Goal: Task Accomplishment & Management: Complete application form

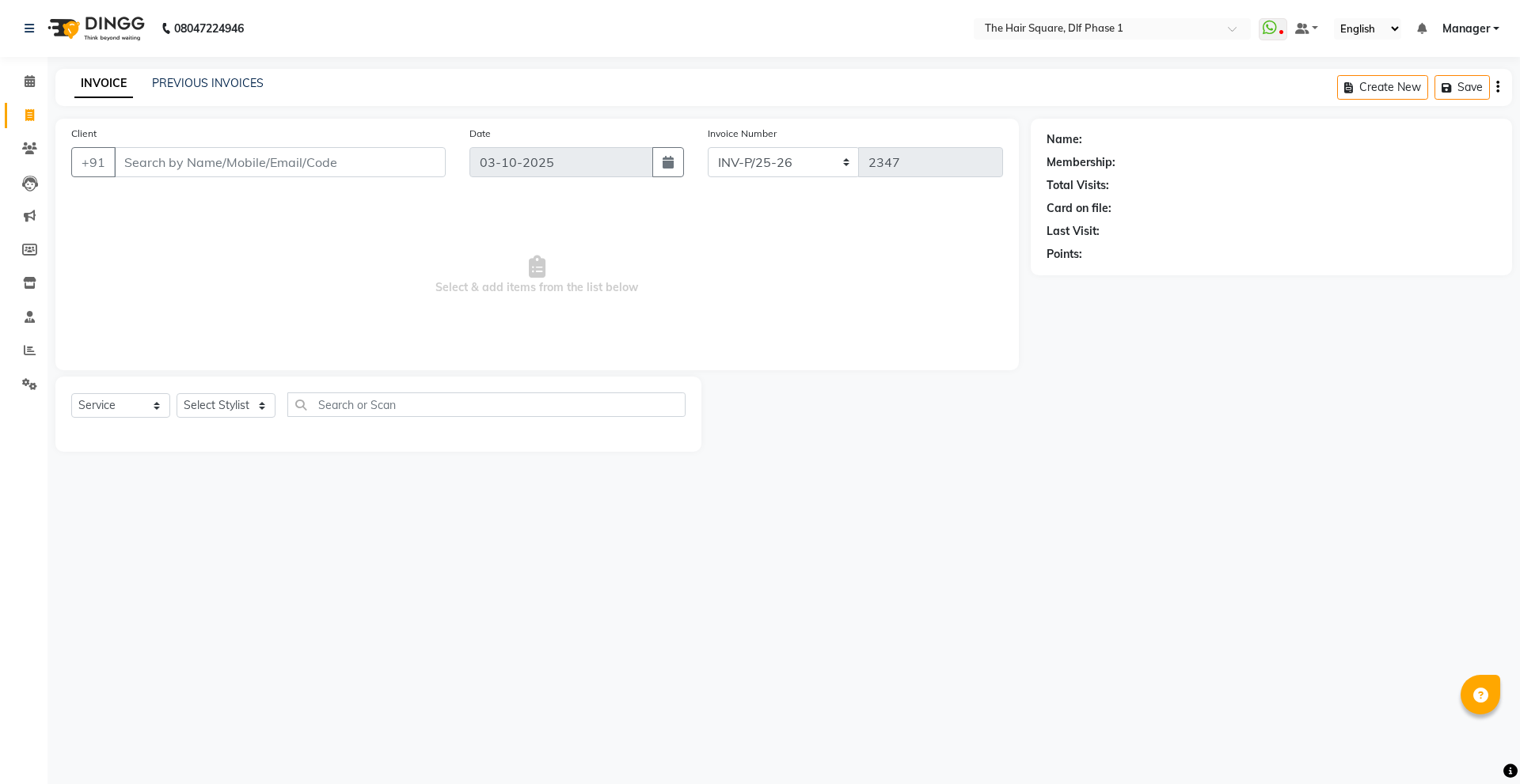
select select "5766"
select select "service"
click at [235, 157] on input "Client" at bounding box center [279, 162] width 332 height 30
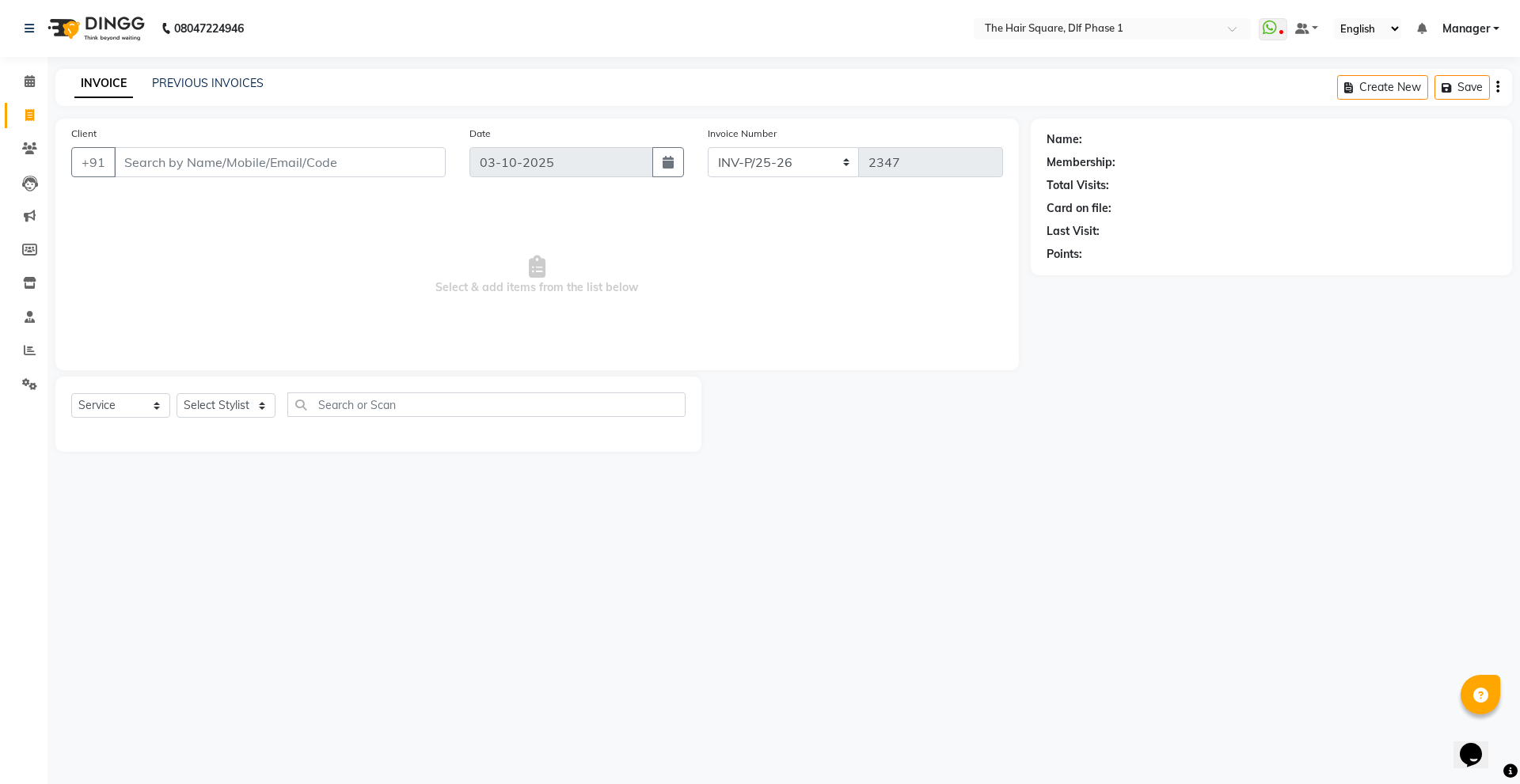
click at [235, 157] on input "Client" at bounding box center [279, 162] width 332 height 30
click at [180, 153] on input "Client" at bounding box center [279, 162] width 332 height 30
click at [199, 408] on select "Select Stylist [PERSON_NAME] AMIT [PERSON_NAME] [PERSON_NAME] [PERSON_NAME] Man…" at bounding box center [225, 405] width 99 height 25
click at [222, 162] on input "Client" at bounding box center [279, 162] width 332 height 30
click at [247, 203] on ngb-highlight "98******17" at bounding box center [223, 199] width 65 height 15
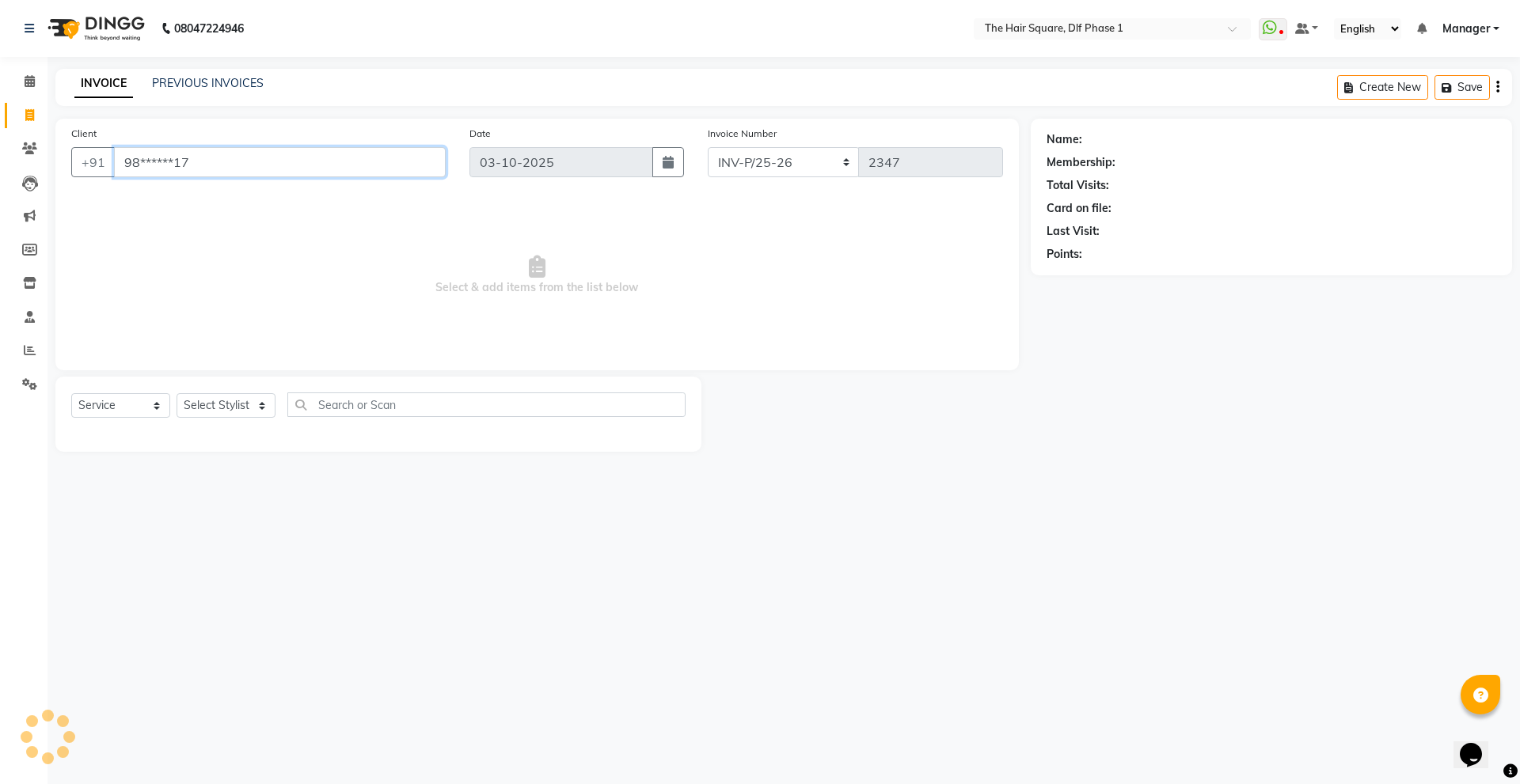
type input "98******17"
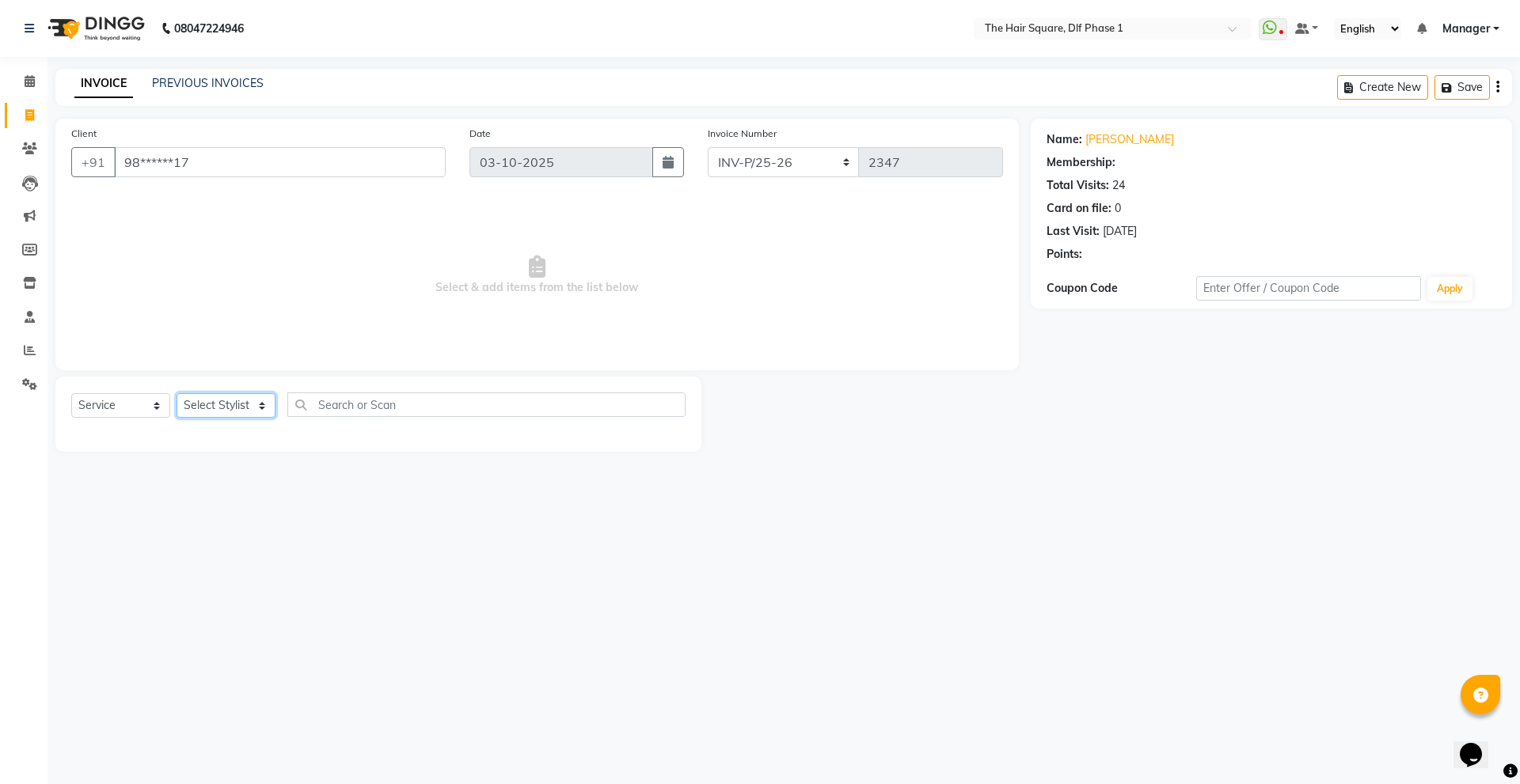
click at [220, 404] on select "Select Stylist [PERSON_NAME] AMIT [PERSON_NAME] [PERSON_NAME] [PERSON_NAME] Man…" at bounding box center [225, 405] width 99 height 25
select select "39749"
click at [177, 393] on select "Select Stylist [PERSON_NAME] AMIT [PERSON_NAME] [PERSON_NAME] [PERSON_NAME] Man…" at bounding box center [225, 405] width 99 height 25
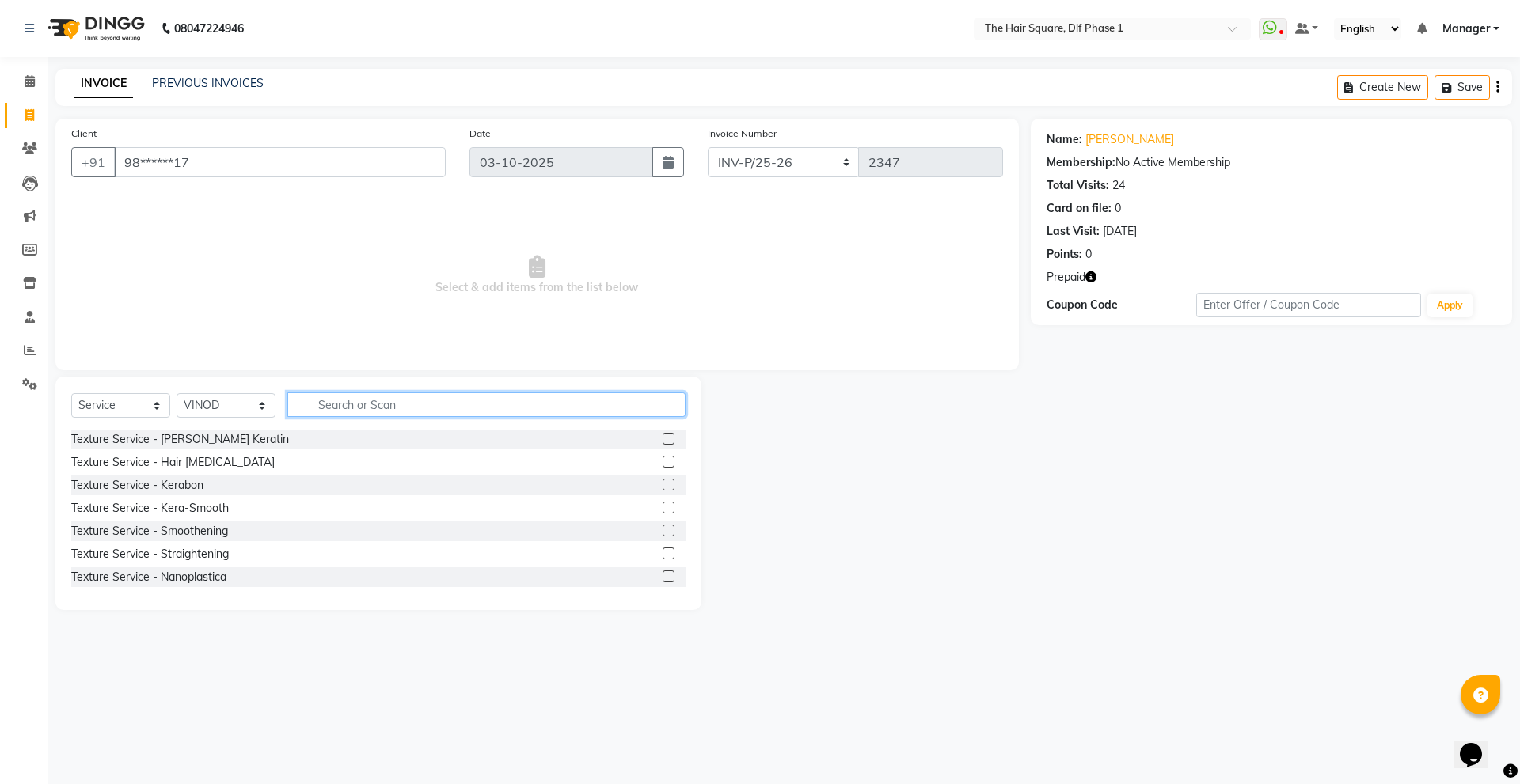
click at [310, 407] on input "text" at bounding box center [486, 404] width 398 height 25
type input "b"
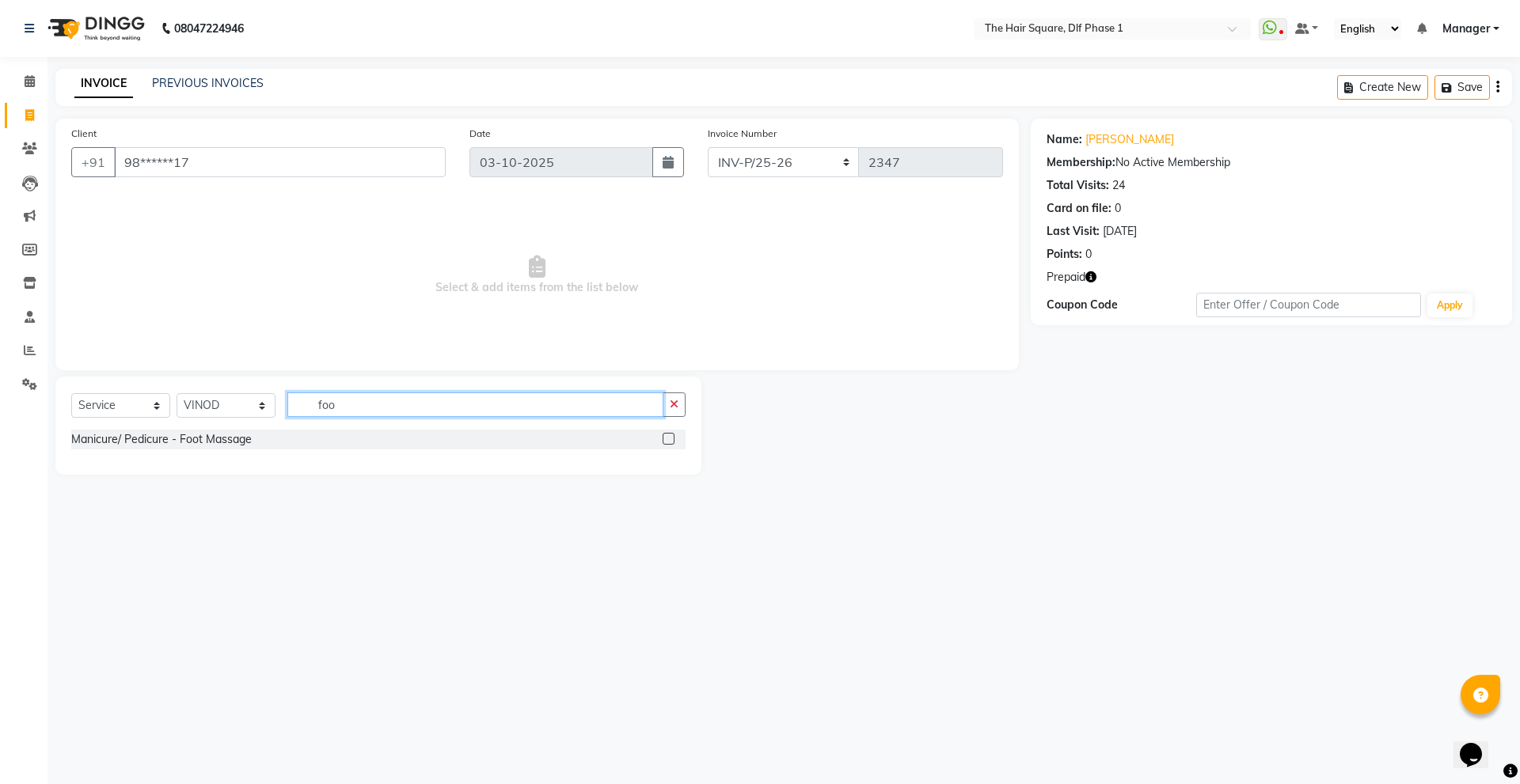
type input "foo"
click at [669, 440] on label at bounding box center [669, 439] width 12 height 12
click at [669, 440] on input "checkbox" at bounding box center [668, 440] width 10 height 10
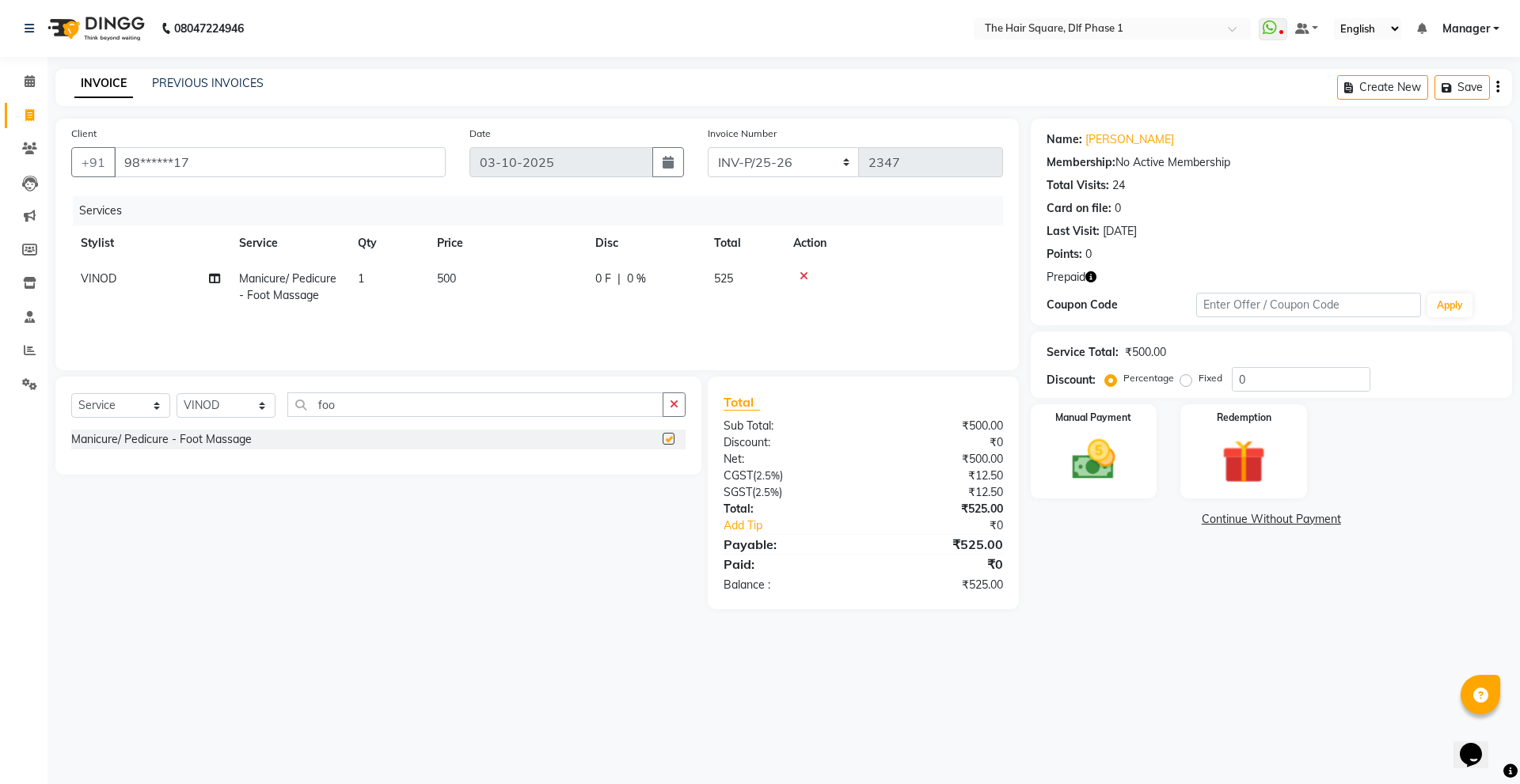
checkbox input "false"
click at [418, 410] on input "foo" at bounding box center [475, 404] width 376 height 25
type input "f"
type input "nat"
click at [661, 485] on div "Spa Services - Naturica" at bounding box center [378, 485] width 615 height 20
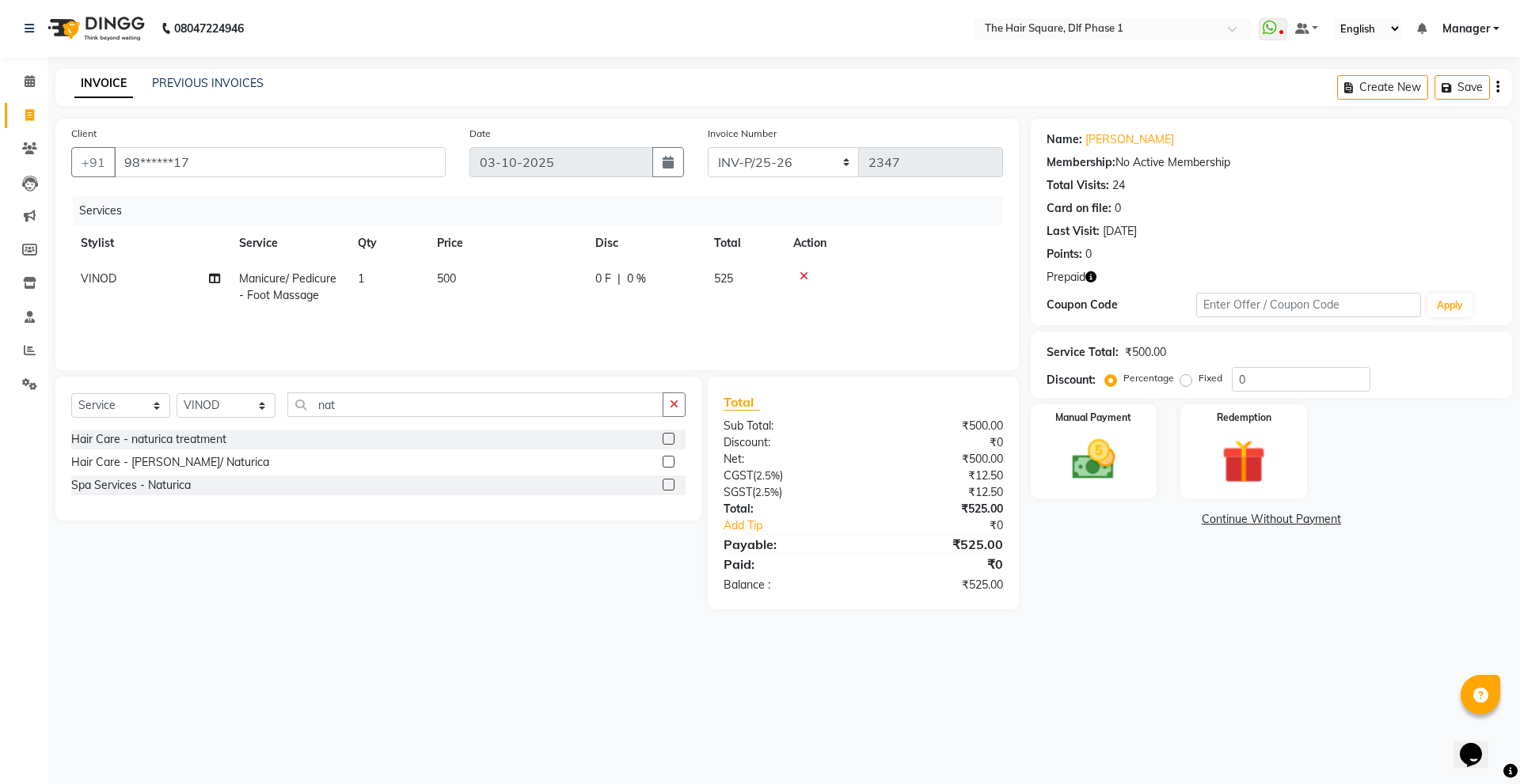
click at [670, 484] on label at bounding box center [669, 485] width 12 height 12
click at [670, 484] on input "checkbox" at bounding box center [668, 485] width 10 height 10
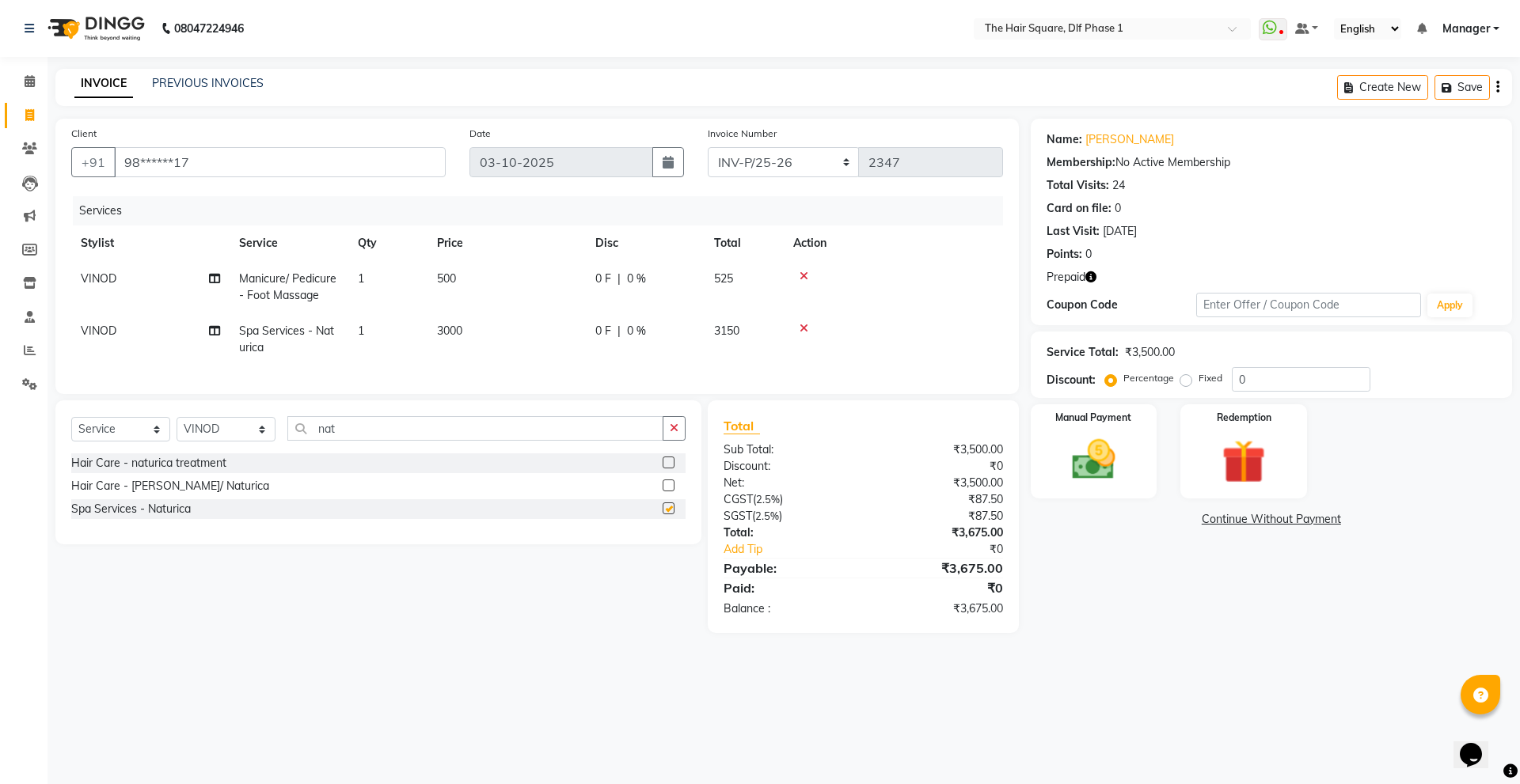
checkbox input "false"
click at [460, 338] on td "3000" at bounding box center [507, 339] width 159 height 52
select select "39749"
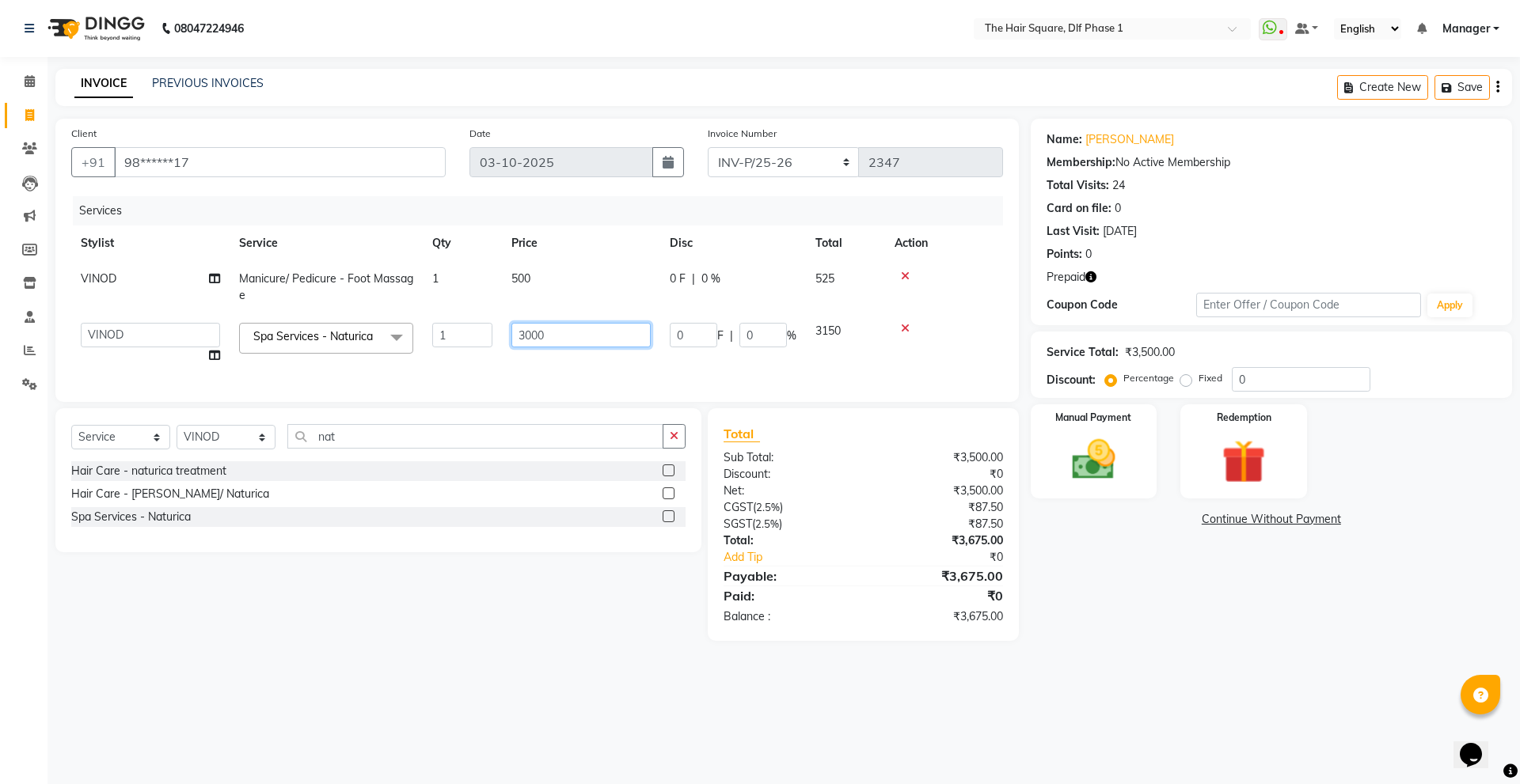
click at [567, 326] on input "3000" at bounding box center [581, 335] width 140 height 25
type input "3"
type input "4000"
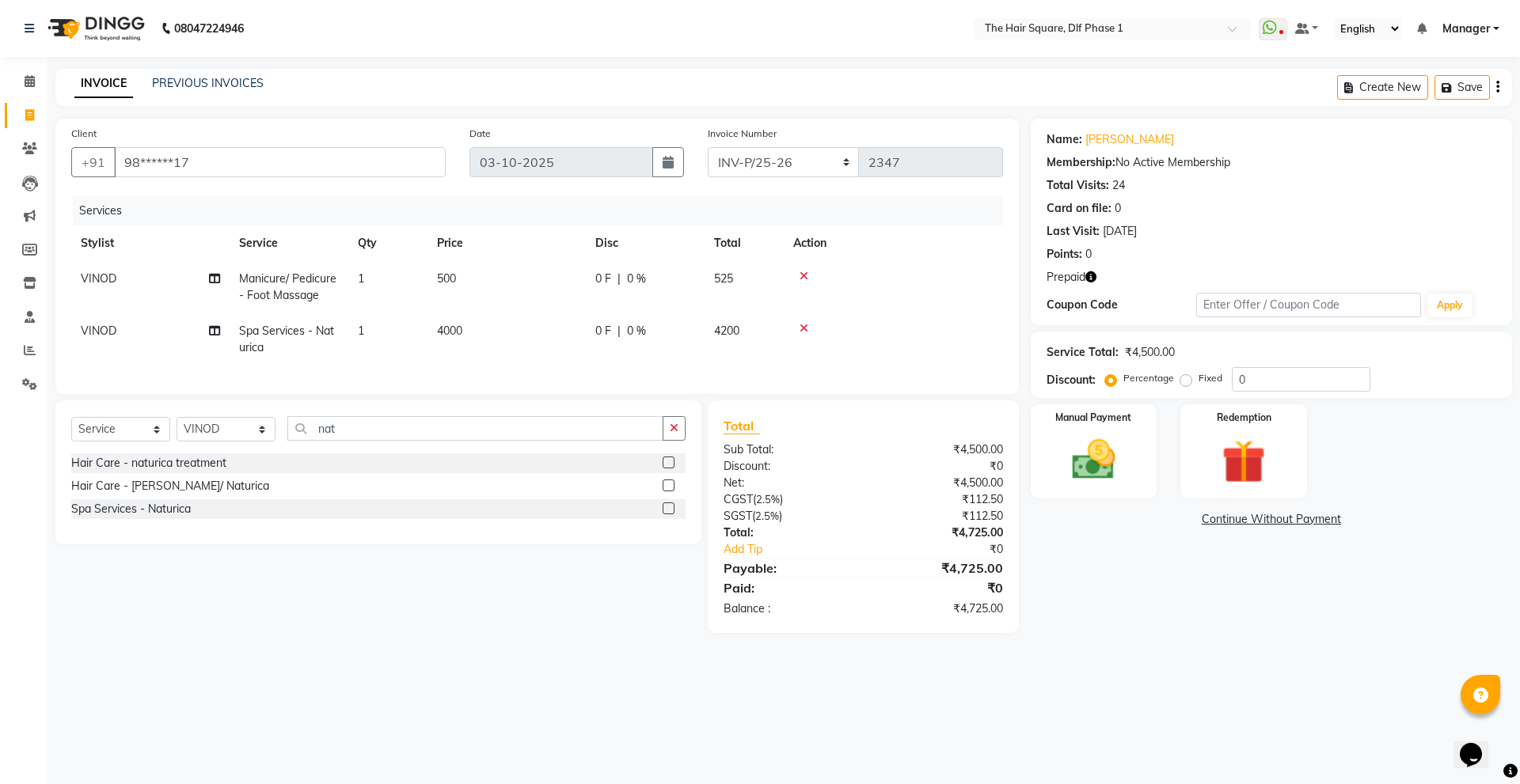
drag, startPoint x: 557, startPoint y: 655, endPoint x: 537, endPoint y: 628, distance: 33.6
click at [553, 649] on main "INVOICE PREVIOUS INVOICES Create New Save Client +91 98******17 Date [DATE] Inv…" at bounding box center [783, 362] width 1472 height 588
click at [399, 439] on input "nat" at bounding box center [475, 428] width 376 height 25
type input "n"
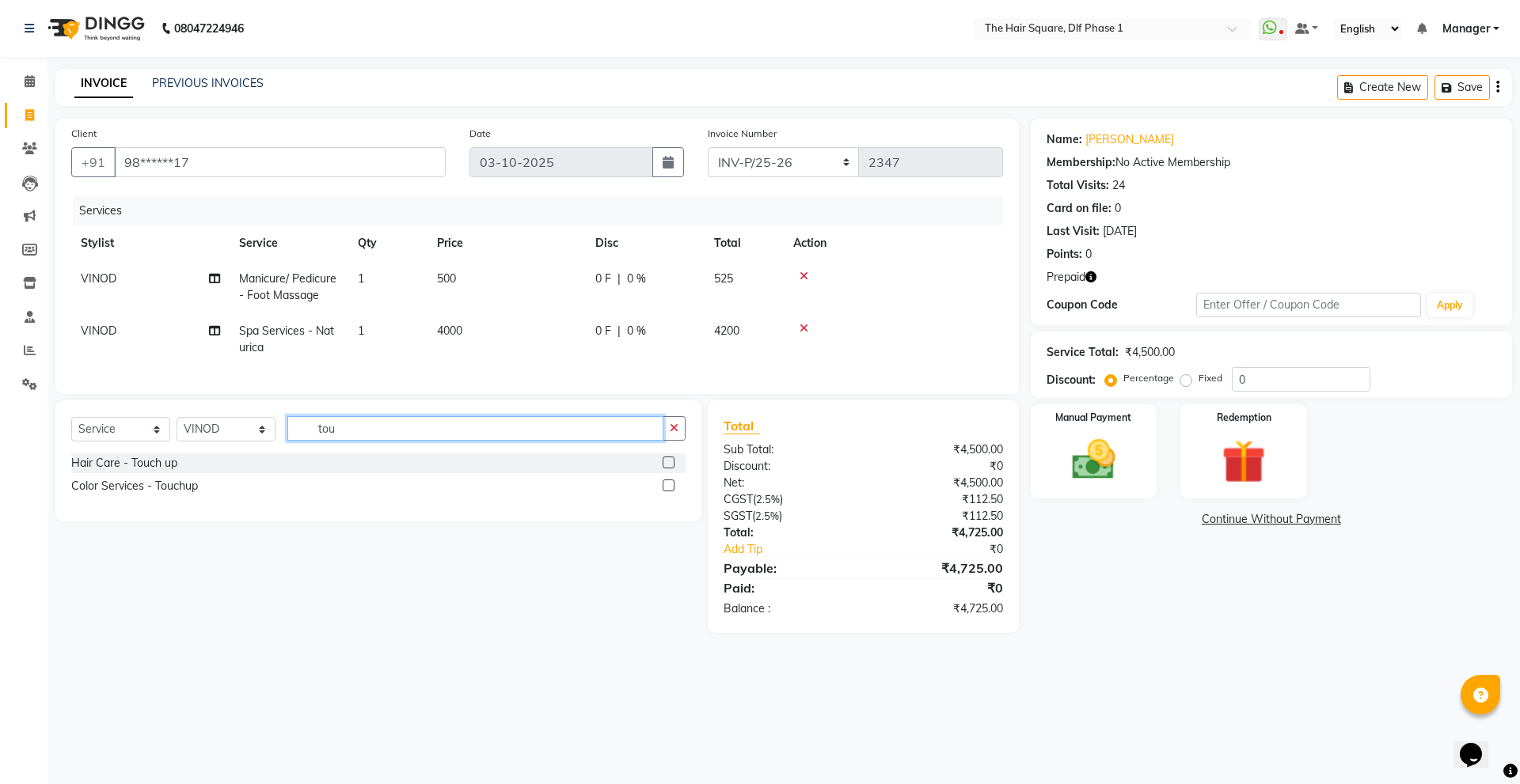
type input "tou"
click at [666, 469] on label at bounding box center [669, 463] width 12 height 12
click at [666, 469] on input "checkbox" at bounding box center [668, 464] width 10 height 10
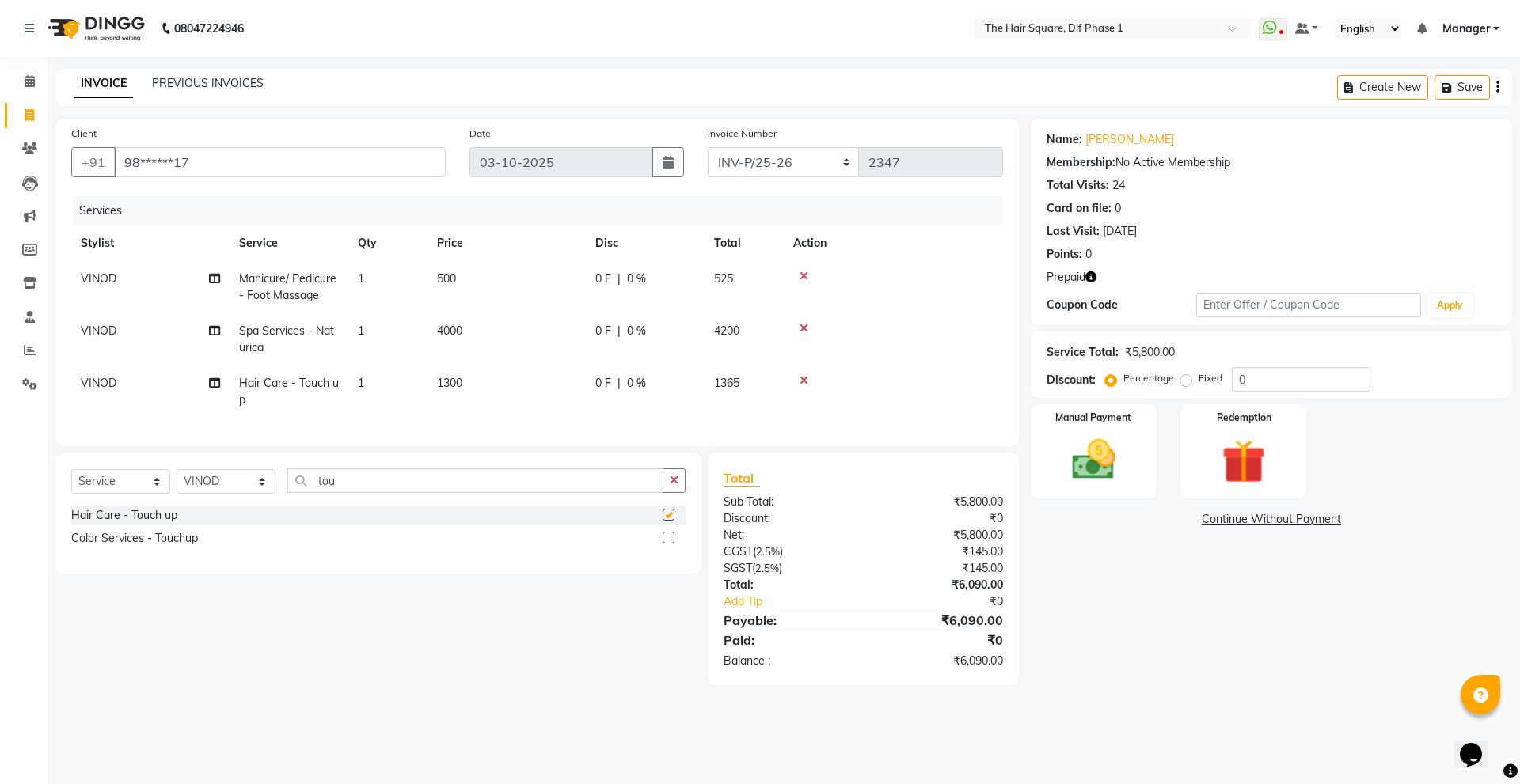
checkbox input "false"
click at [1091, 278] on icon "button" at bounding box center [1090, 277] width 11 height 11
drag, startPoint x: 1219, startPoint y: 241, endPoint x: 1210, endPoint y: 252, distance: 14.2
click at [1218, 242] on div "Name: [PERSON_NAME] Membership: No Active Membership Total Visits: 24 Card on f…" at bounding box center [1271, 194] width 449 height 138
click at [1145, 468] on div "Manual Payment" at bounding box center [1093, 452] width 131 height 98
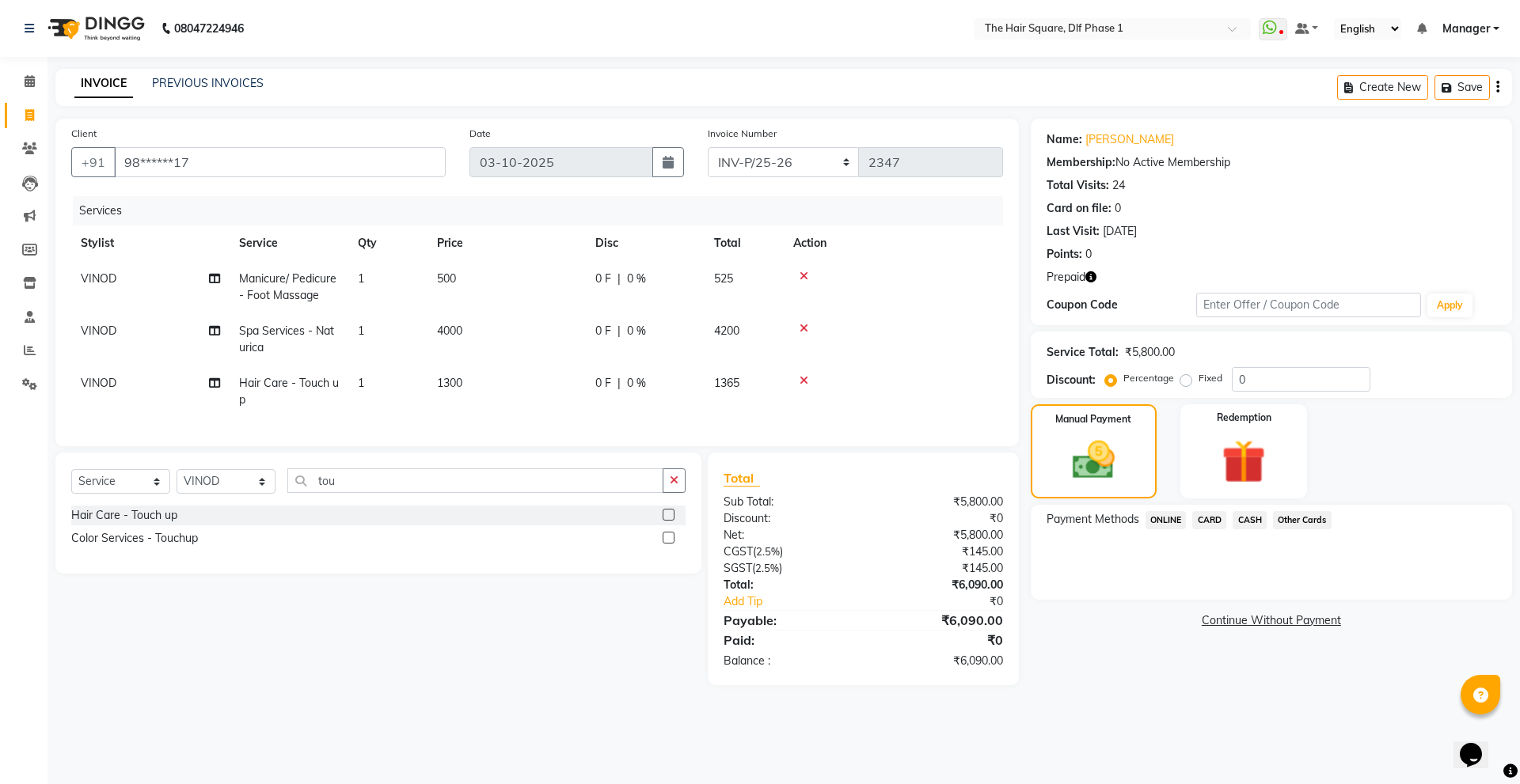
click at [1210, 520] on span "CARD" at bounding box center [1210, 520] width 34 height 18
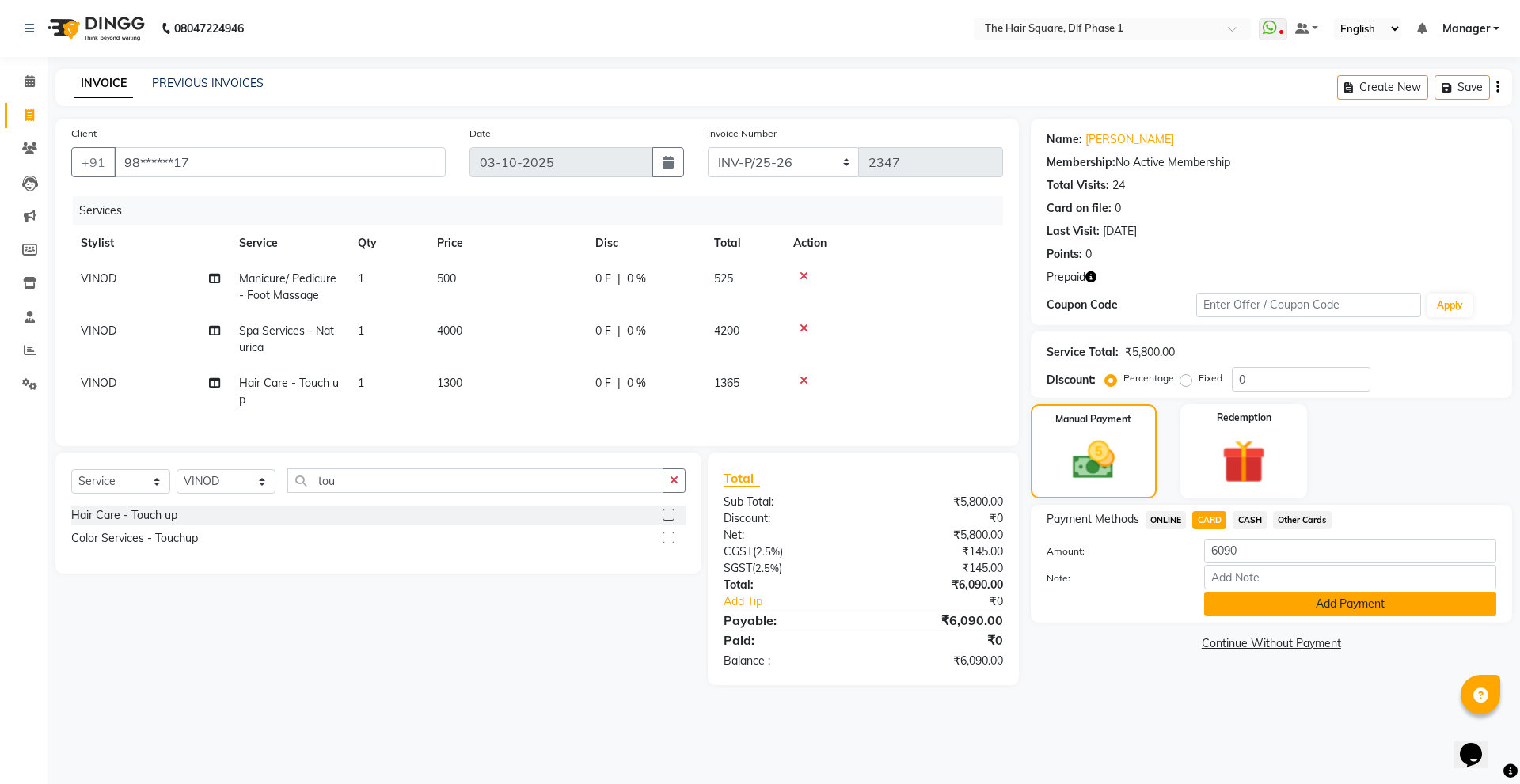
click at [1246, 599] on button "Add Payment" at bounding box center [1349, 604] width 292 height 25
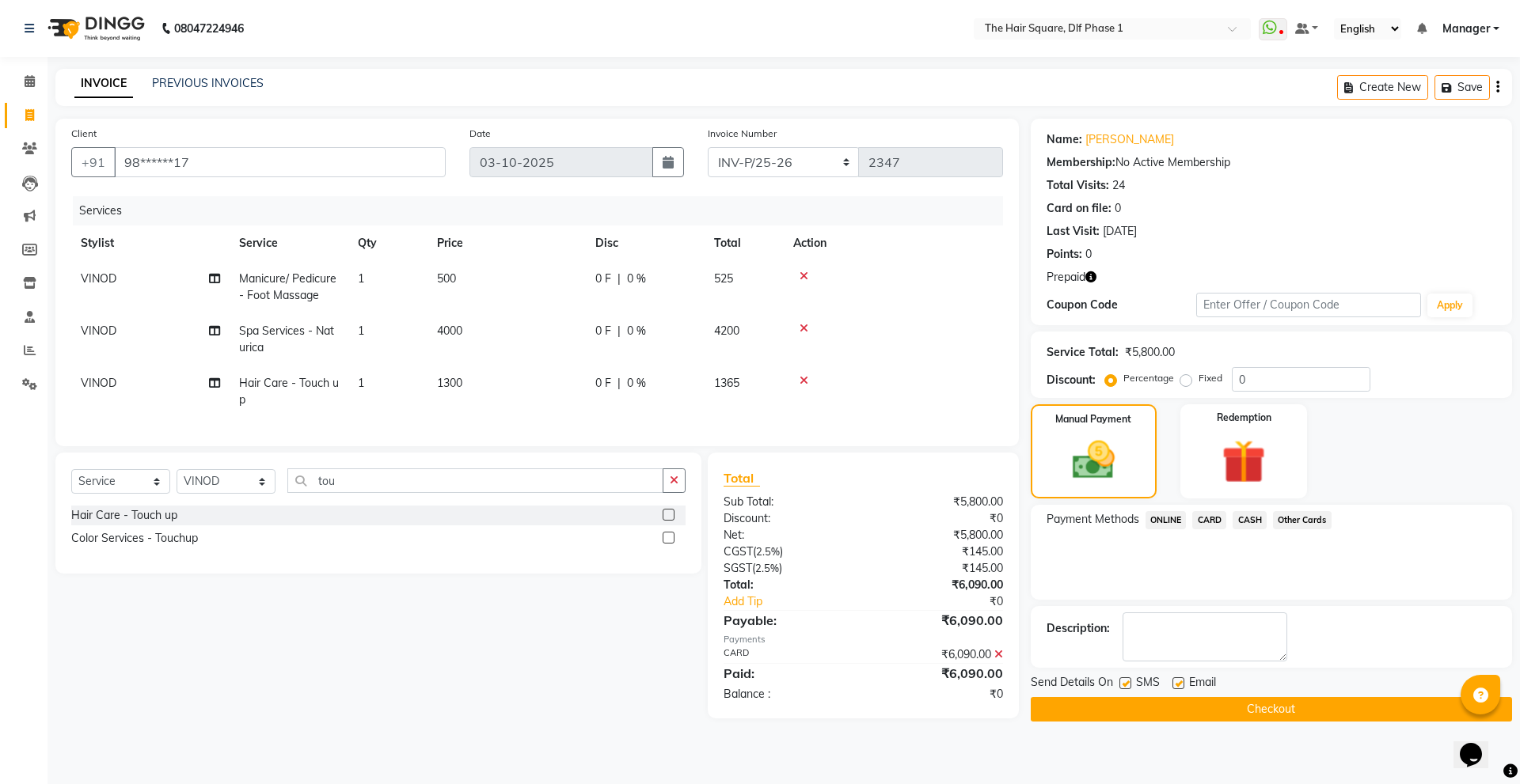
click at [100, 327] on span "VINOD" at bounding box center [99, 331] width 36 height 15
select select "39749"
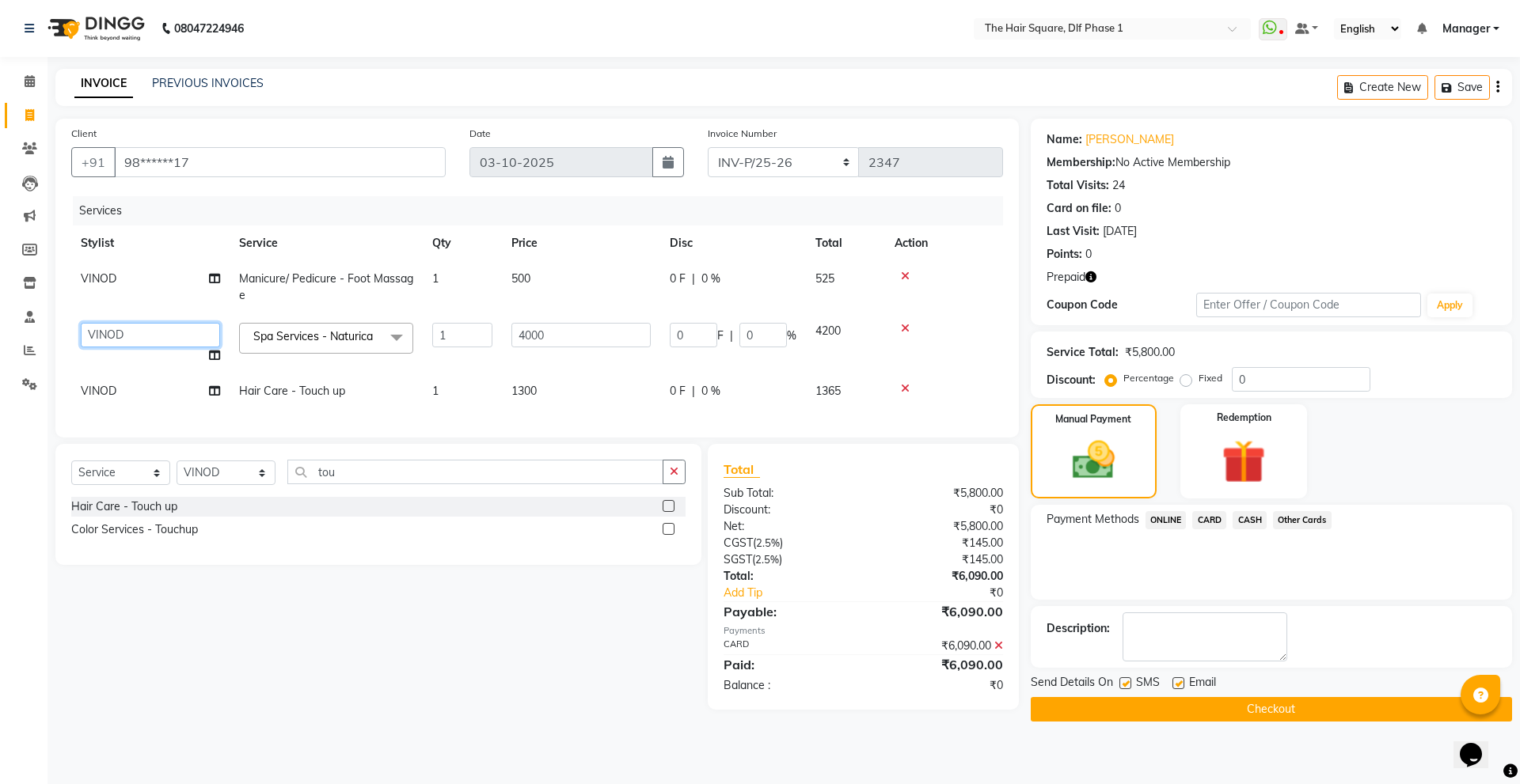
click at [103, 326] on select "[PERSON_NAME] [PERSON_NAME] [PERSON_NAME] [PERSON_NAME] Manager [PERSON_NAME] […" at bounding box center [150, 335] width 140 height 25
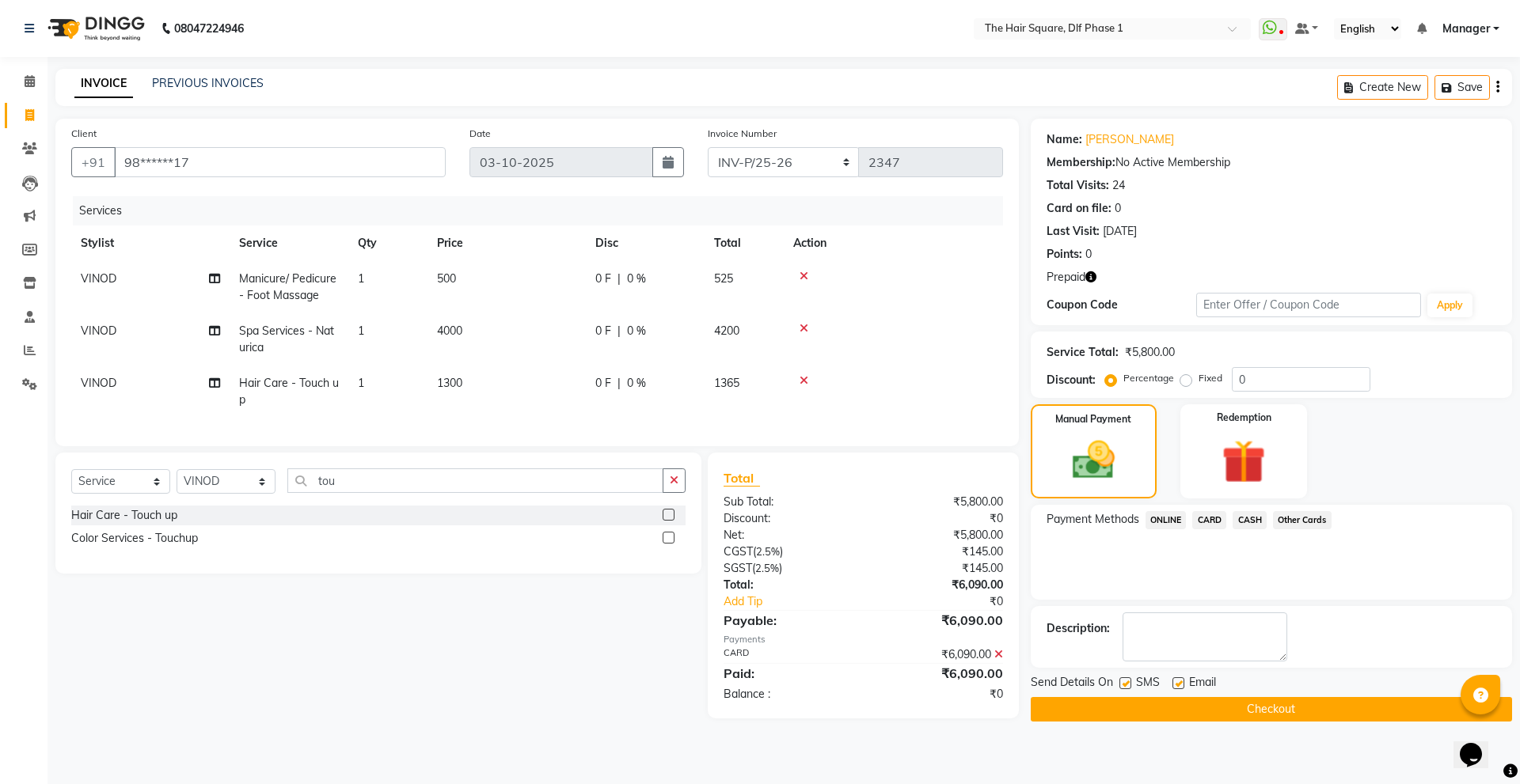
drag, startPoint x: 367, startPoint y: 702, endPoint x: 259, endPoint y: 482, distance: 245.1
click at [367, 697] on div "Select Service Product Membership Package Voucher Prepaid Gift Card Select Styl…" at bounding box center [372, 585] width 658 height 266
click at [100, 383] on span "VINOD" at bounding box center [99, 383] width 36 height 15
select select "39749"
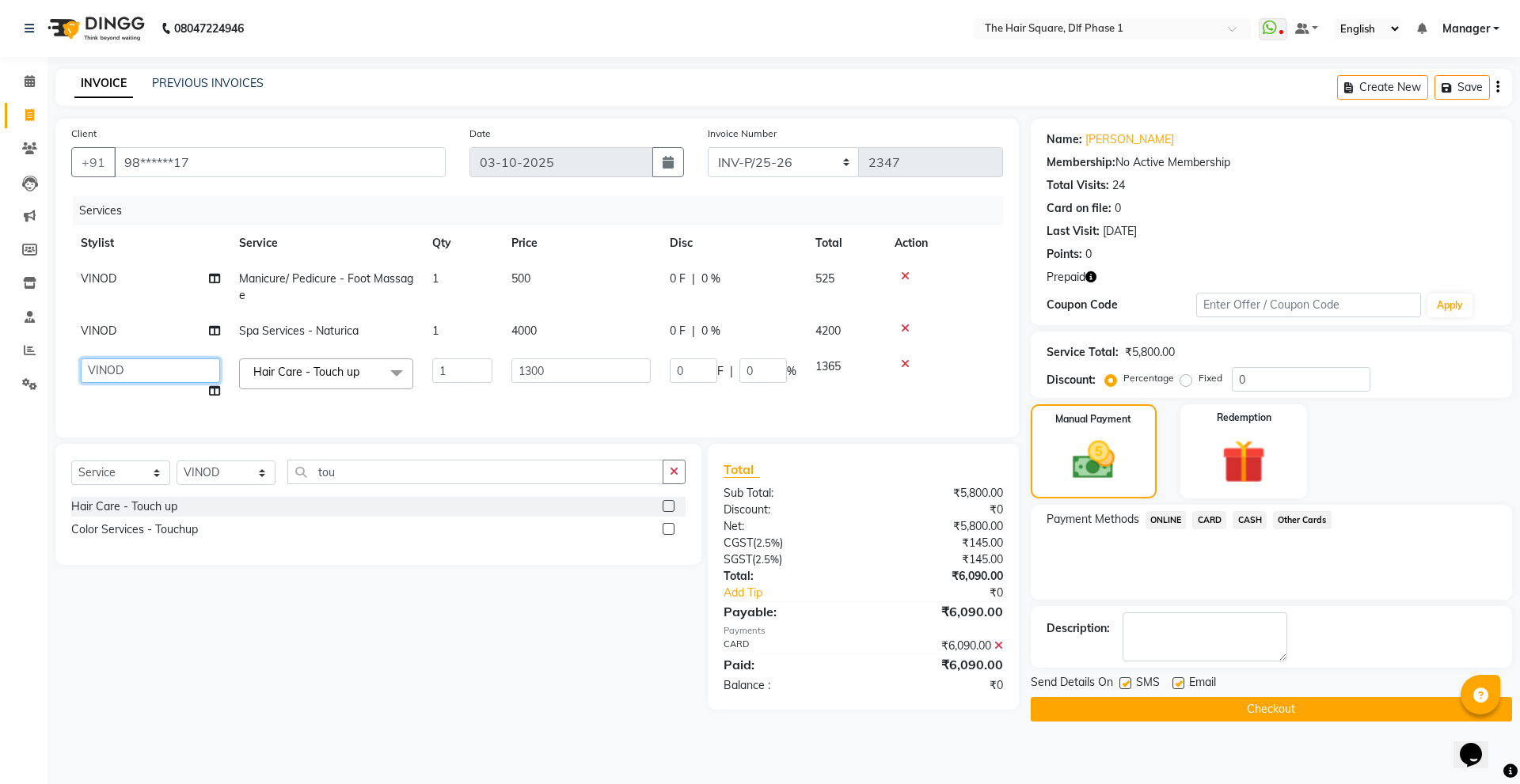
click at [115, 370] on select "[PERSON_NAME] [PERSON_NAME] [PERSON_NAME] [PERSON_NAME] Manager [PERSON_NAME] […" at bounding box center [150, 370] width 140 height 25
select select "52021"
click at [1181, 715] on button "Checkout" at bounding box center [1271, 709] width 481 height 25
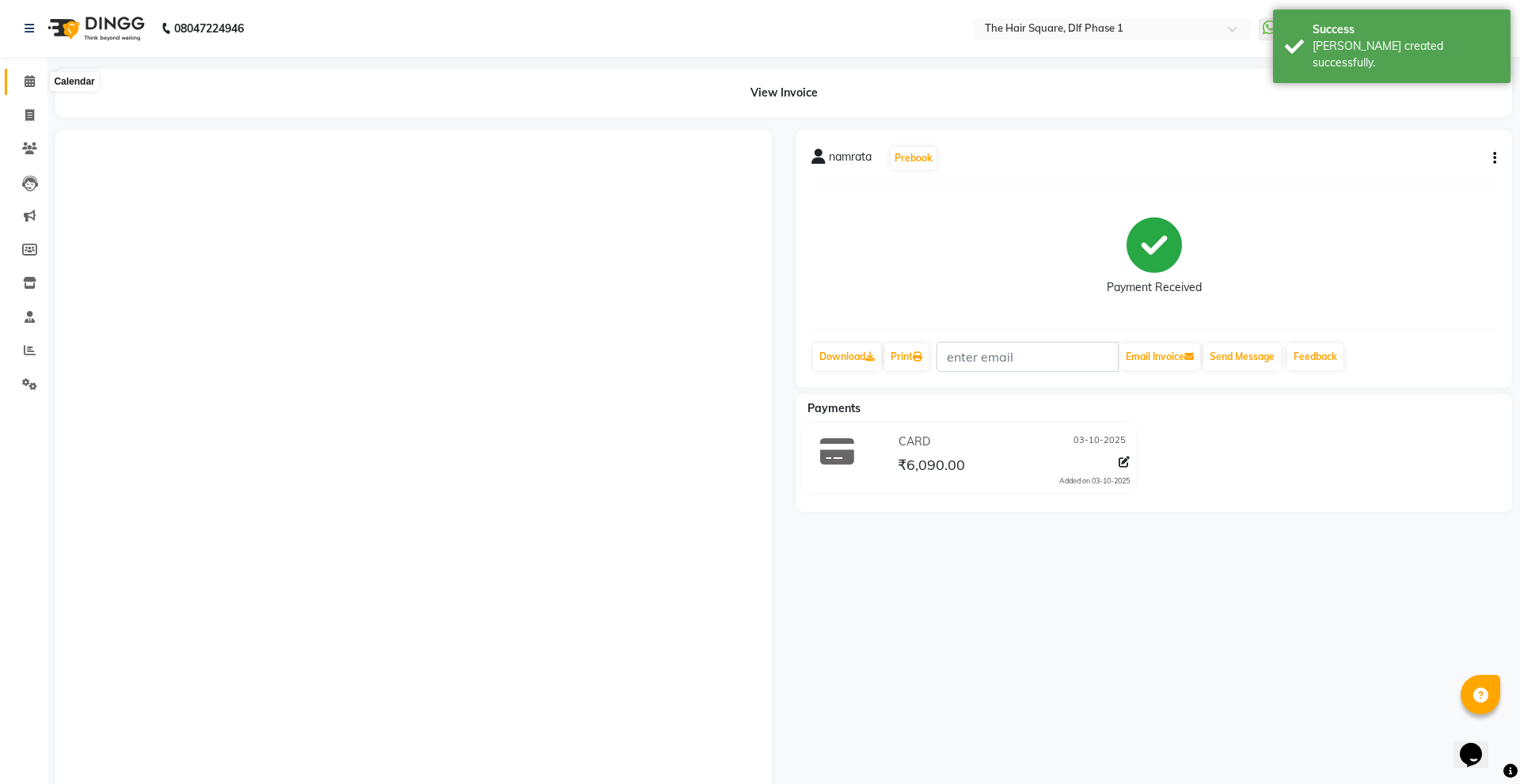
click at [33, 87] on icon at bounding box center [30, 81] width 10 height 12
click at [31, 87] on icon at bounding box center [30, 81] width 10 height 12
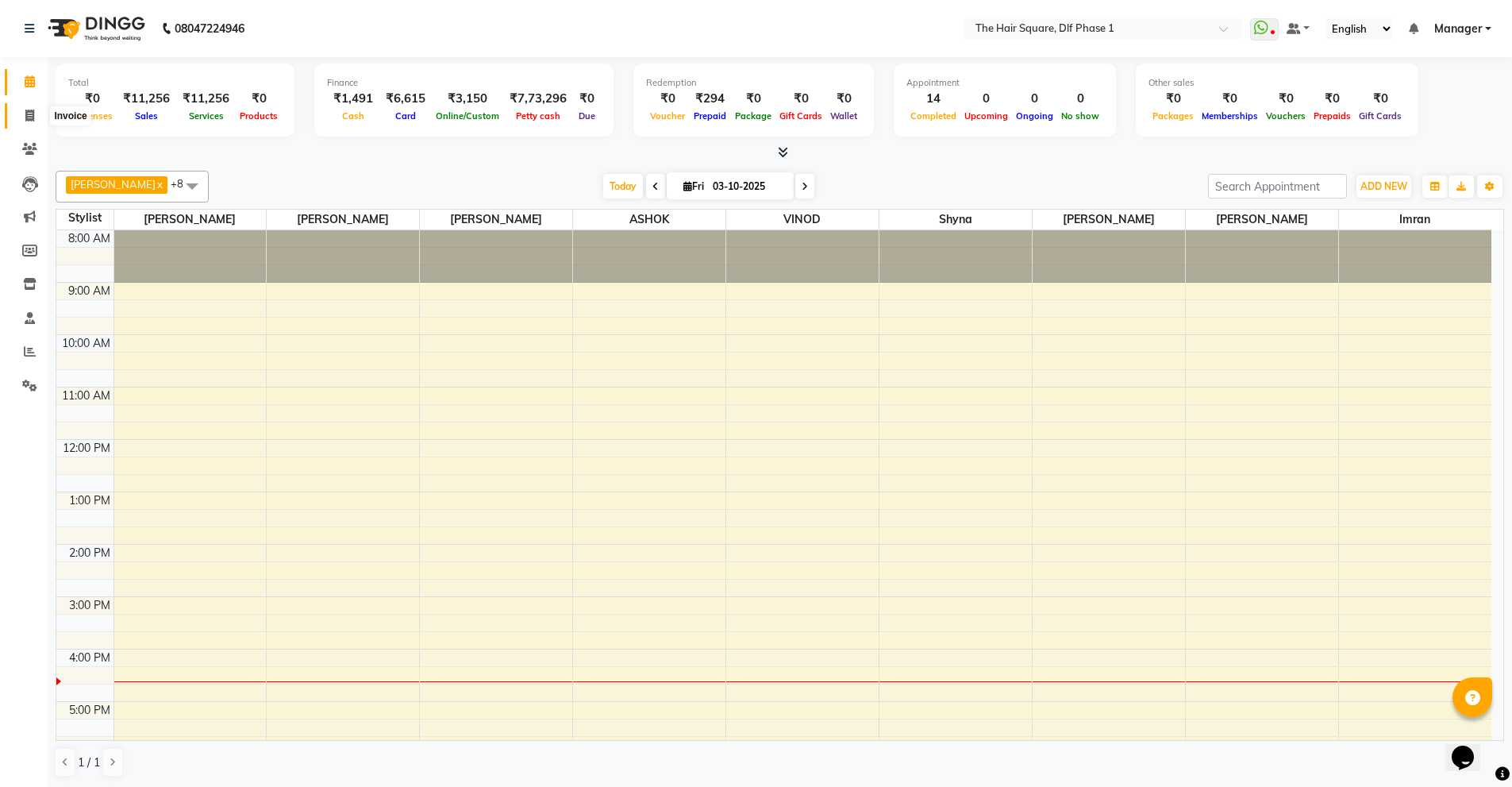
click at [33, 110] on icon at bounding box center [30, 115] width 9 height 12
select select "service"
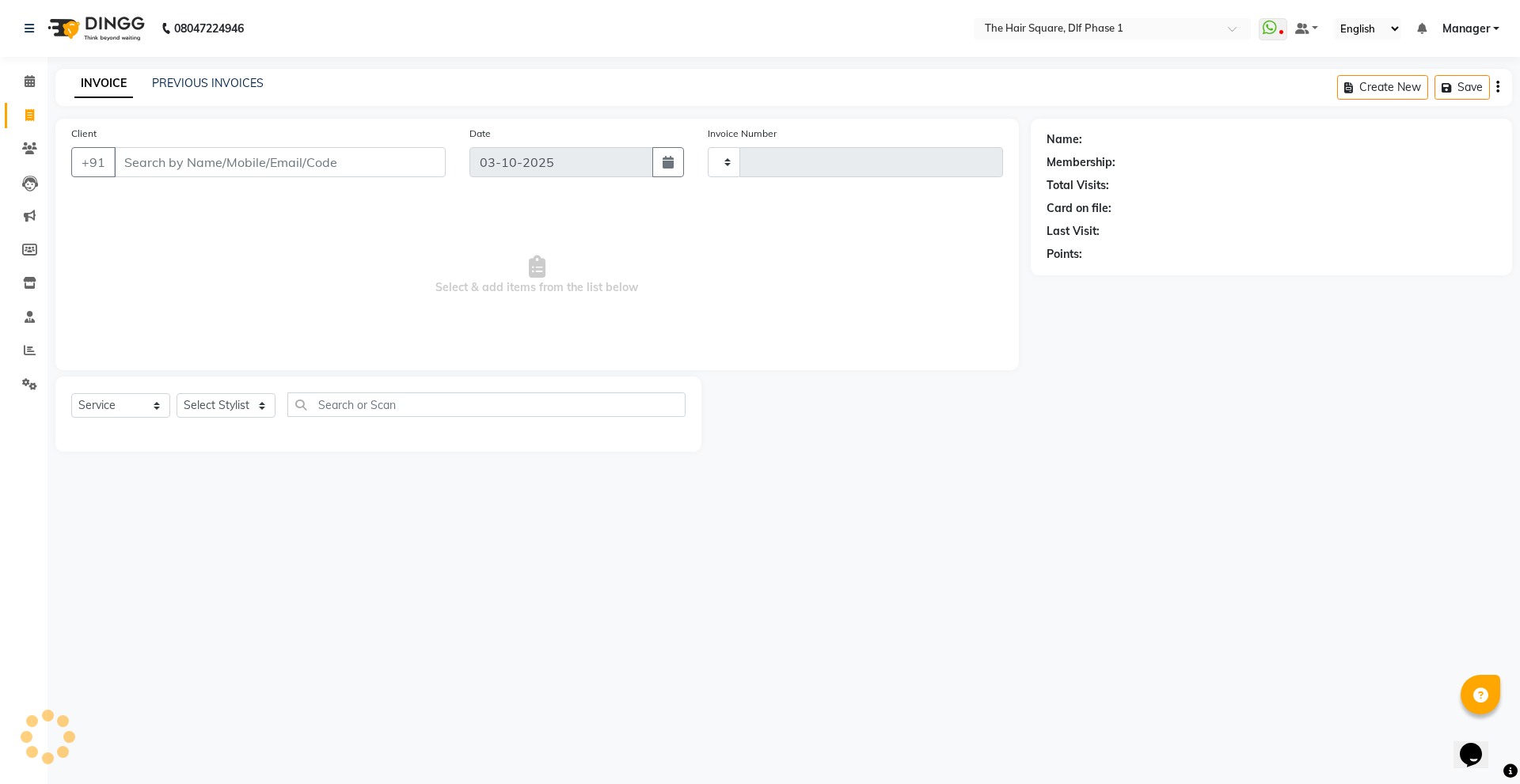
type input "2348"
select select "5766"
click at [249, 406] on select "Select Stylist [PERSON_NAME] AMIT [PERSON_NAME] [PERSON_NAME] [PERSON_NAME] Man…" at bounding box center [225, 405] width 99 height 25
select select "39560"
click at [177, 393] on select "Select Stylist [PERSON_NAME] AMIT [PERSON_NAME] [PERSON_NAME] [PERSON_NAME] Man…" at bounding box center [225, 405] width 99 height 25
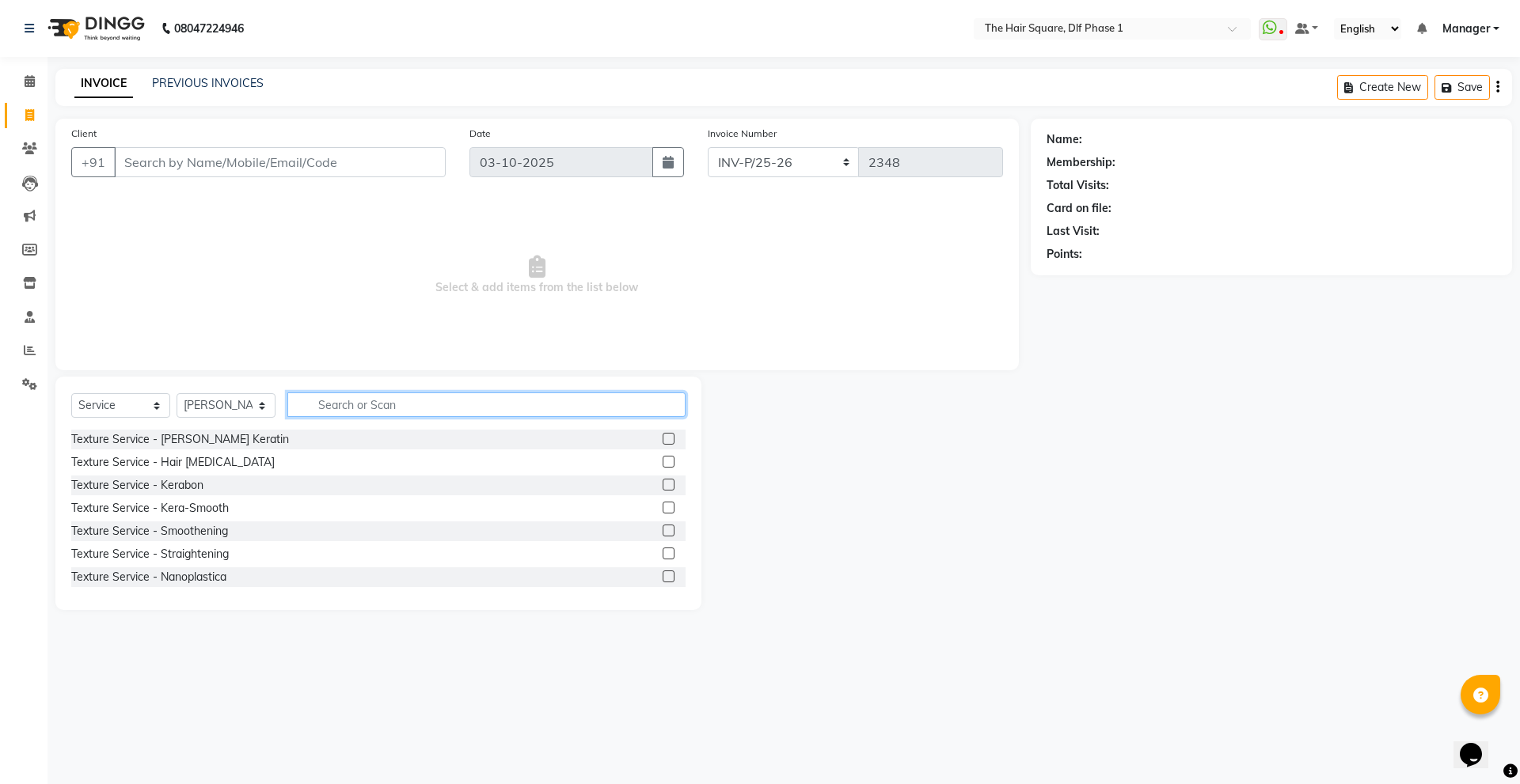
click at [369, 401] on input "text" at bounding box center [486, 404] width 398 height 25
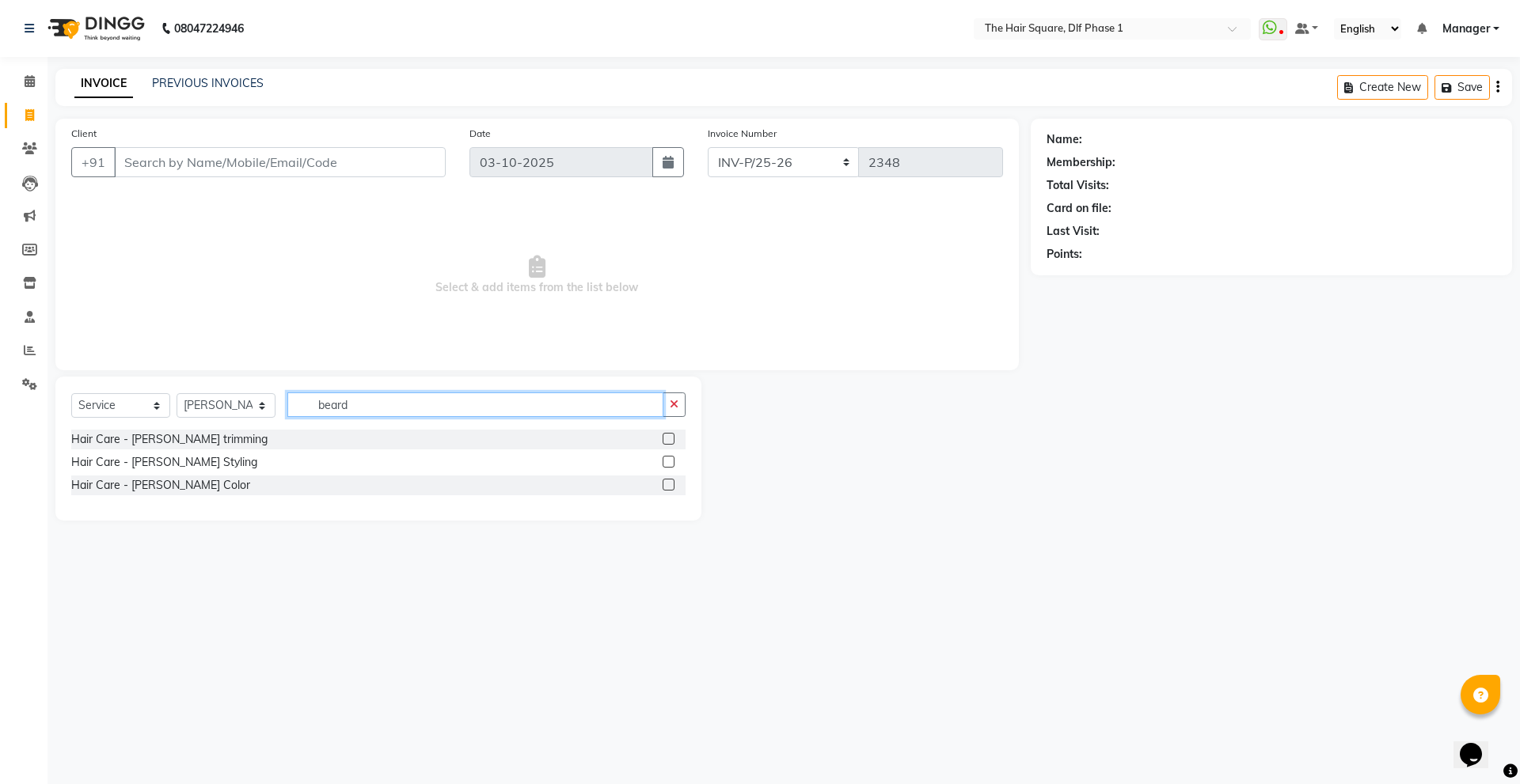
type input "beard"
click at [670, 459] on label at bounding box center [669, 462] width 12 height 12
click at [670, 459] on input "checkbox" at bounding box center [668, 463] width 10 height 10
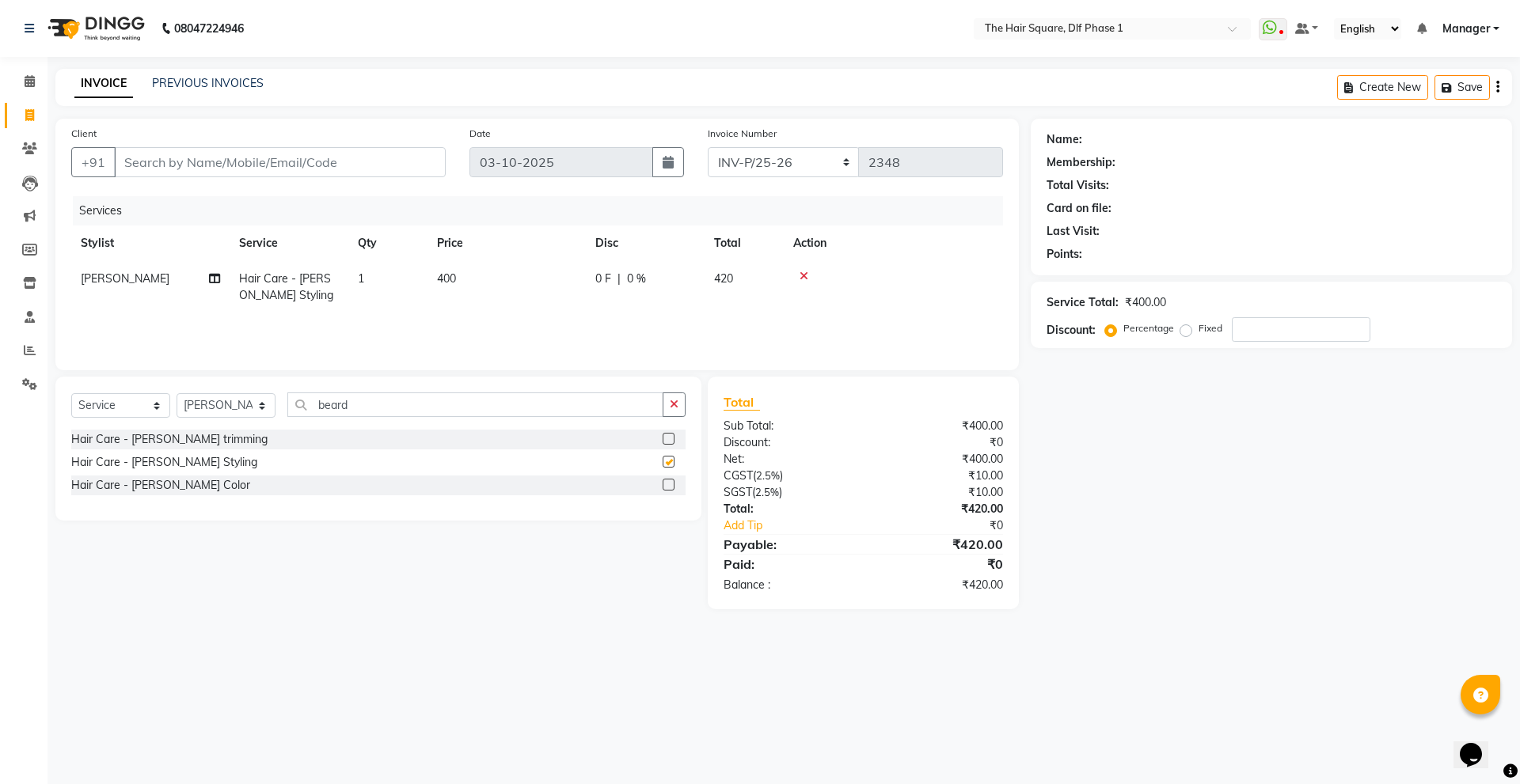
checkbox input "false"
click at [532, 405] on input "beard" at bounding box center [475, 404] width 376 height 25
type input "b"
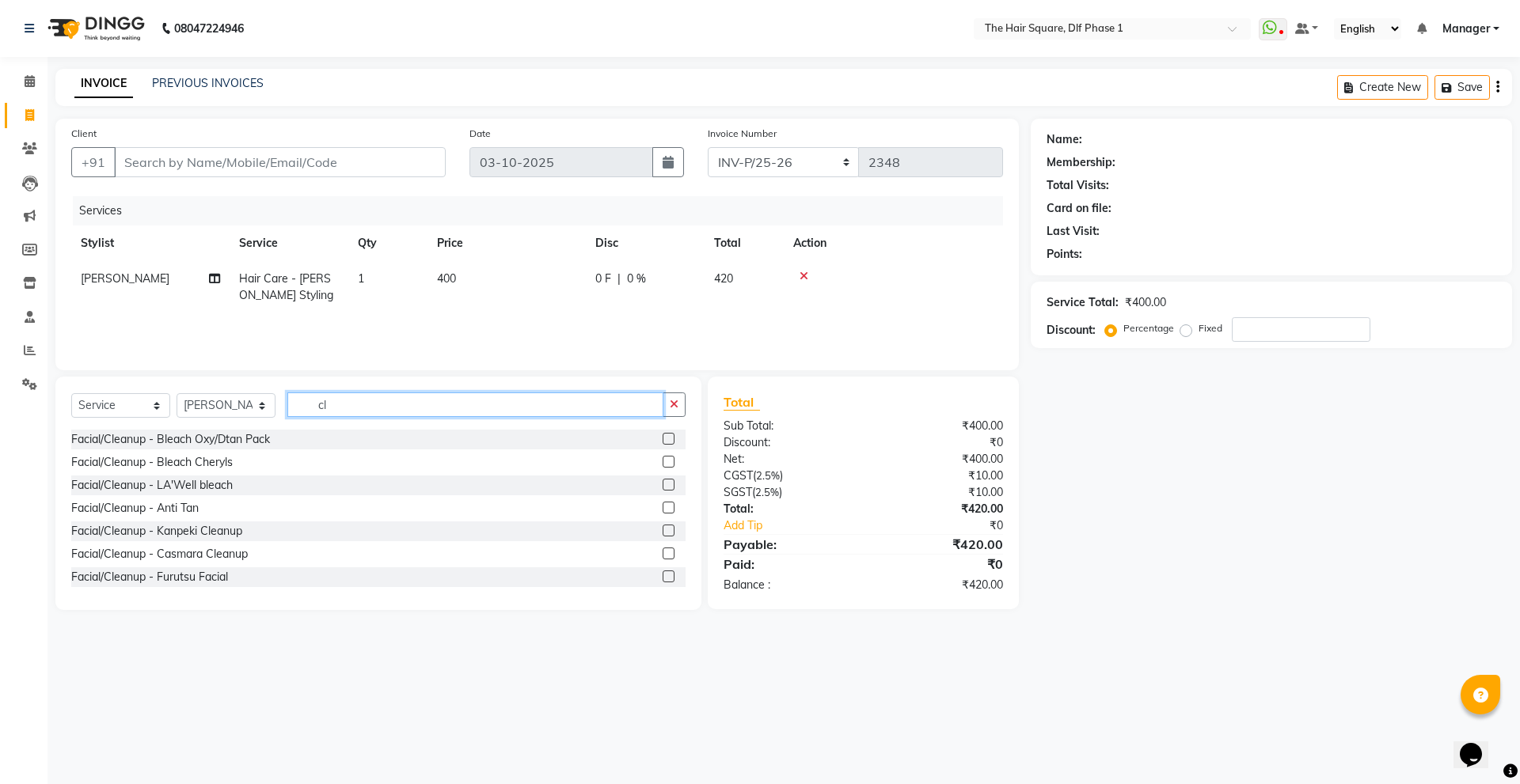
type input "c"
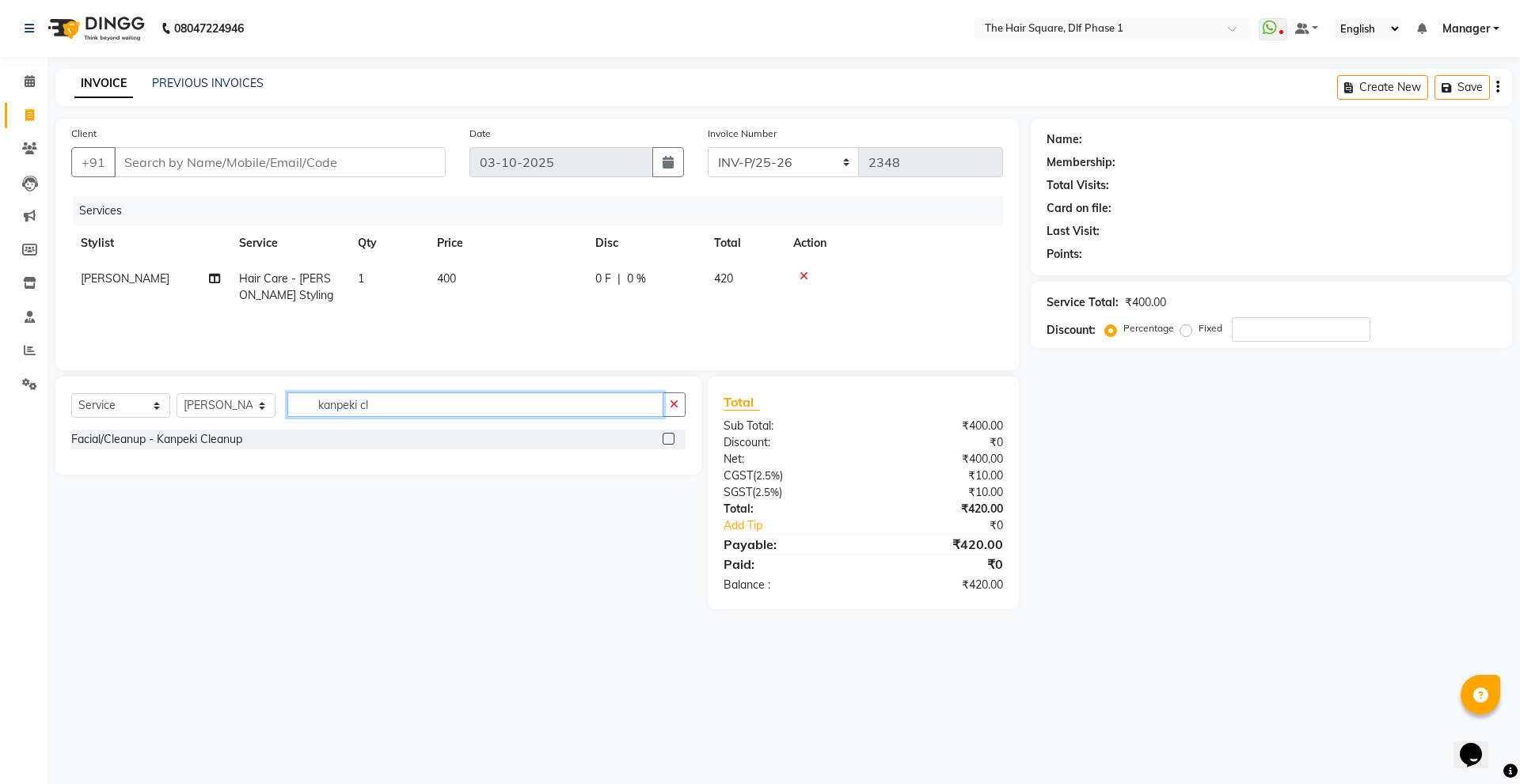
type input "kanpeki cl"
click at [667, 440] on label at bounding box center [669, 439] width 12 height 12
click at [667, 440] on input "checkbox" at bounding box center [668, 440] width 10 height 10
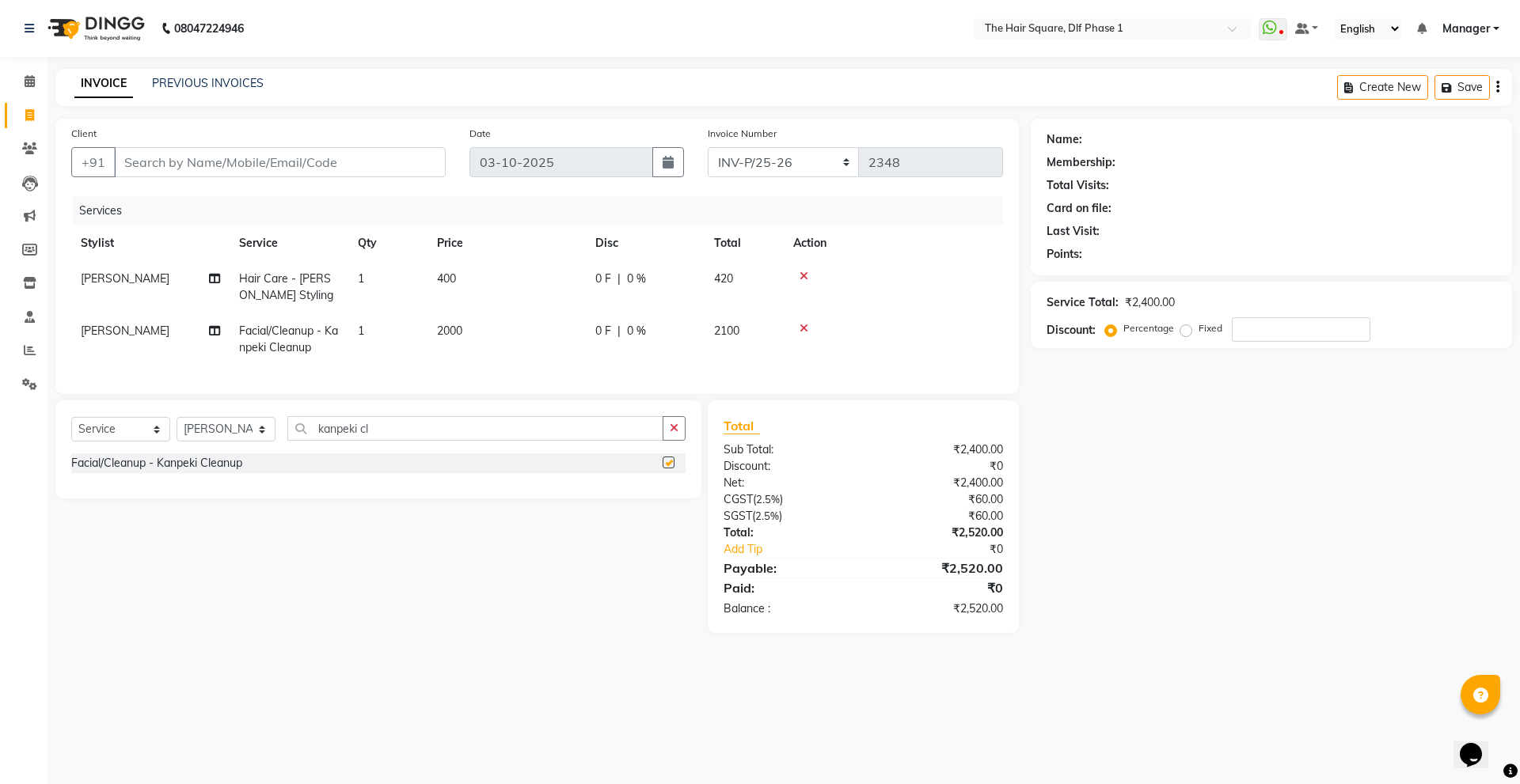
checkbox input "false"
click at [471, 326] on td "2000" at bounding box center [507, 339] width 159 height 52
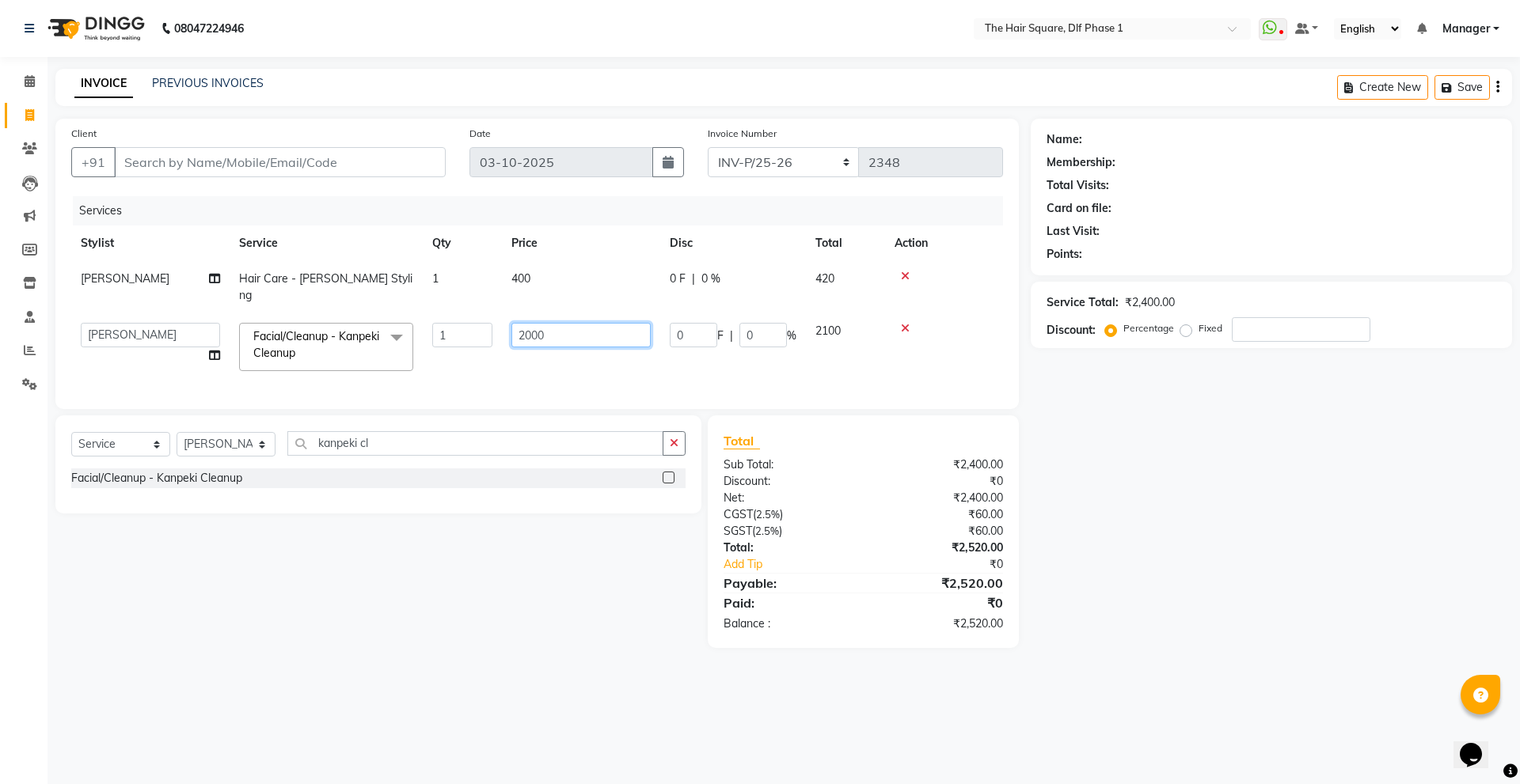
drag, startPoint x: 571, startPoint y: 322, endPoint x: 469, endPoint y: 336, distance: 103.0
click at [469, 336] on tr "[PERSON_NAME] [PERSON_NAME] [PERSON_NAME] [PERSON_NAME] Manager [PERSON_NAME] […" at bounding box center [537, 347] width 932 height 67
type input "1500"
click at [1155, 670] on div "08047224946 Select Location × The Hair Square, Dlf Phase 1 WhatsApp Status ✕ St…" at bounding box center [760, 392] width 1520 height 784
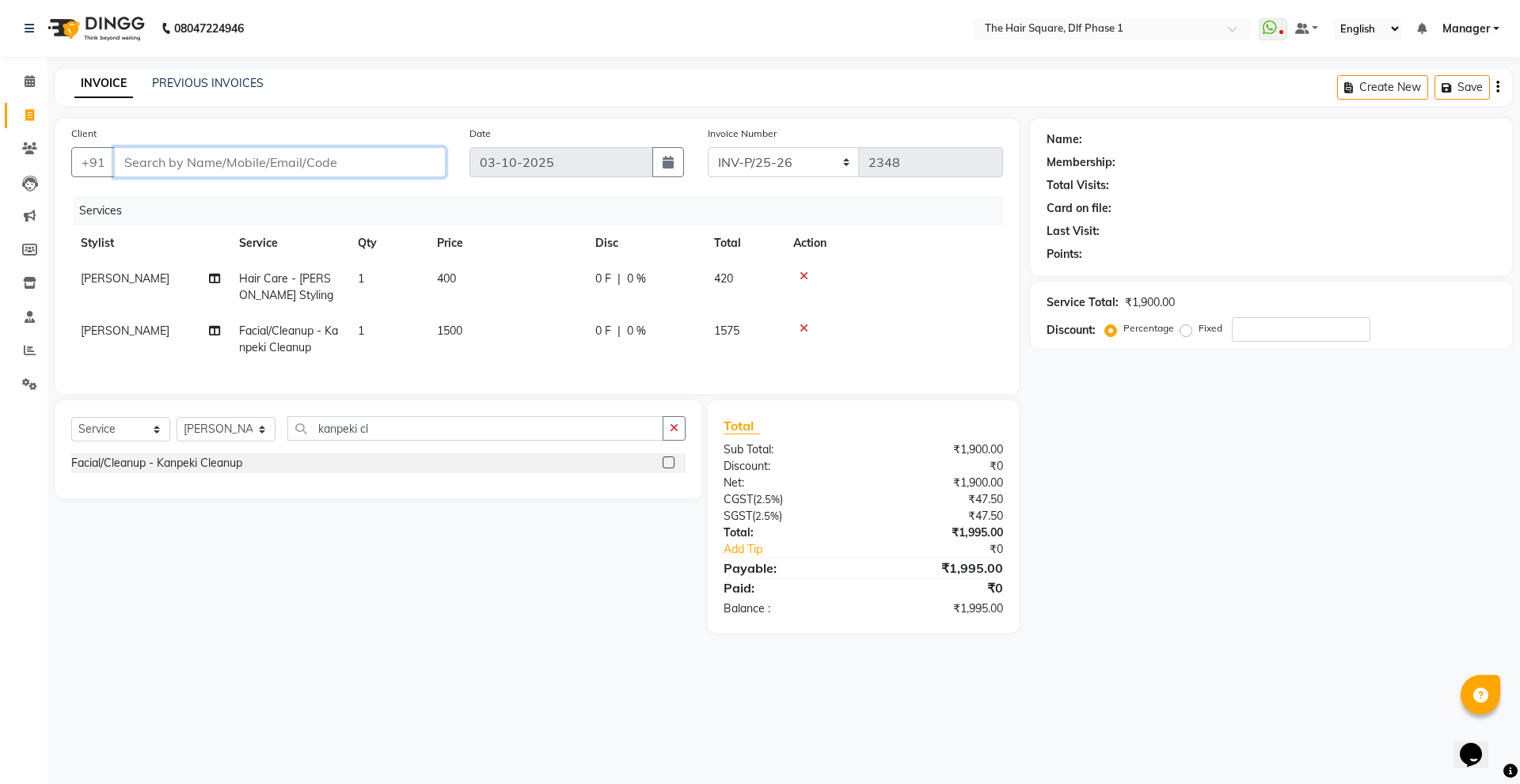
click at [197, 171] on input "Client" at bounding box center [279, 162] width 332 height 30
type input "d"
type input "0"
click at [199, 195] on ngb-highlight "15******77" at bounding box center [214, 199] width 65 height 15
type input "15******77"
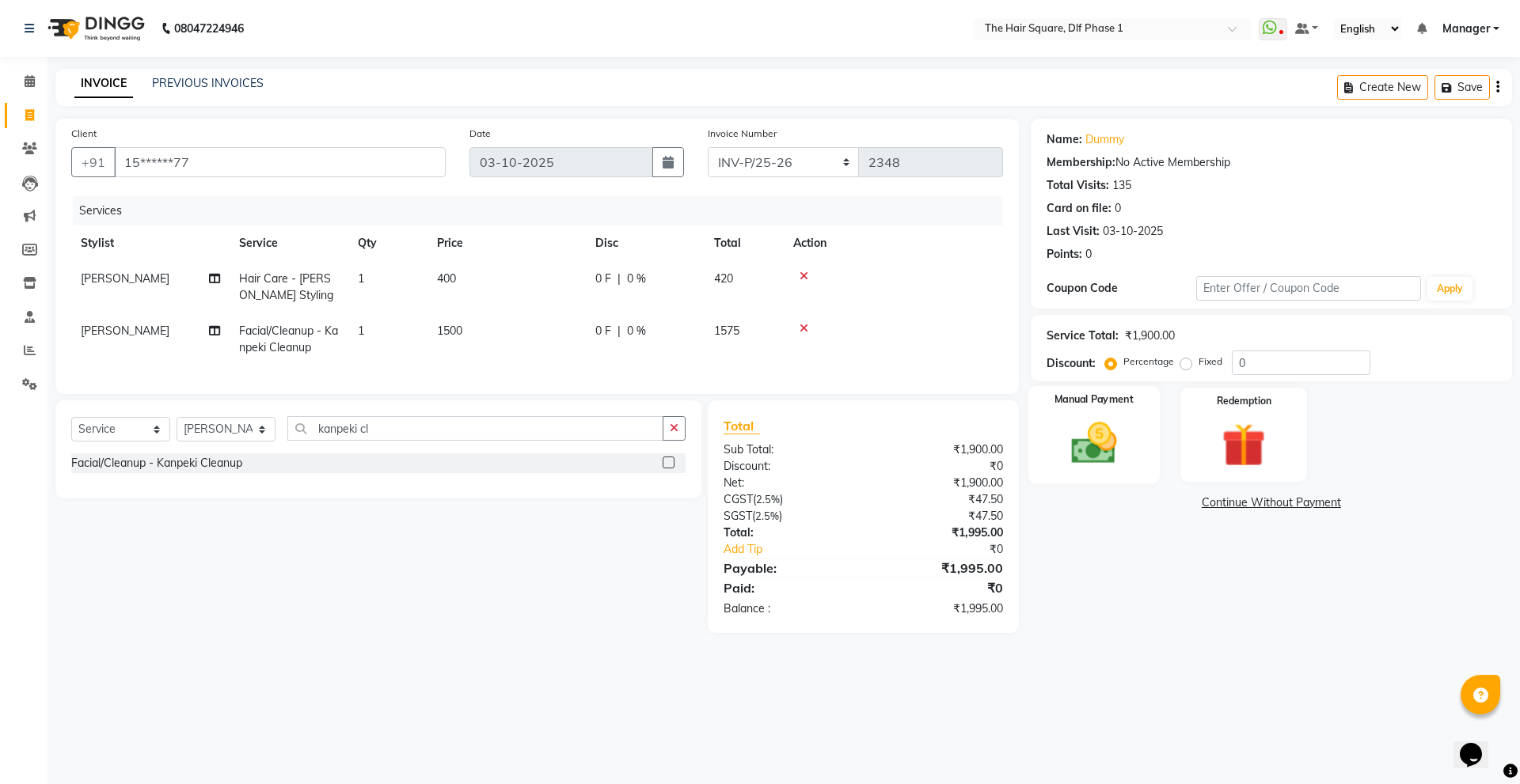
click at [1121, 443] on img at bounding box center [1094, 443] width 74 height 52
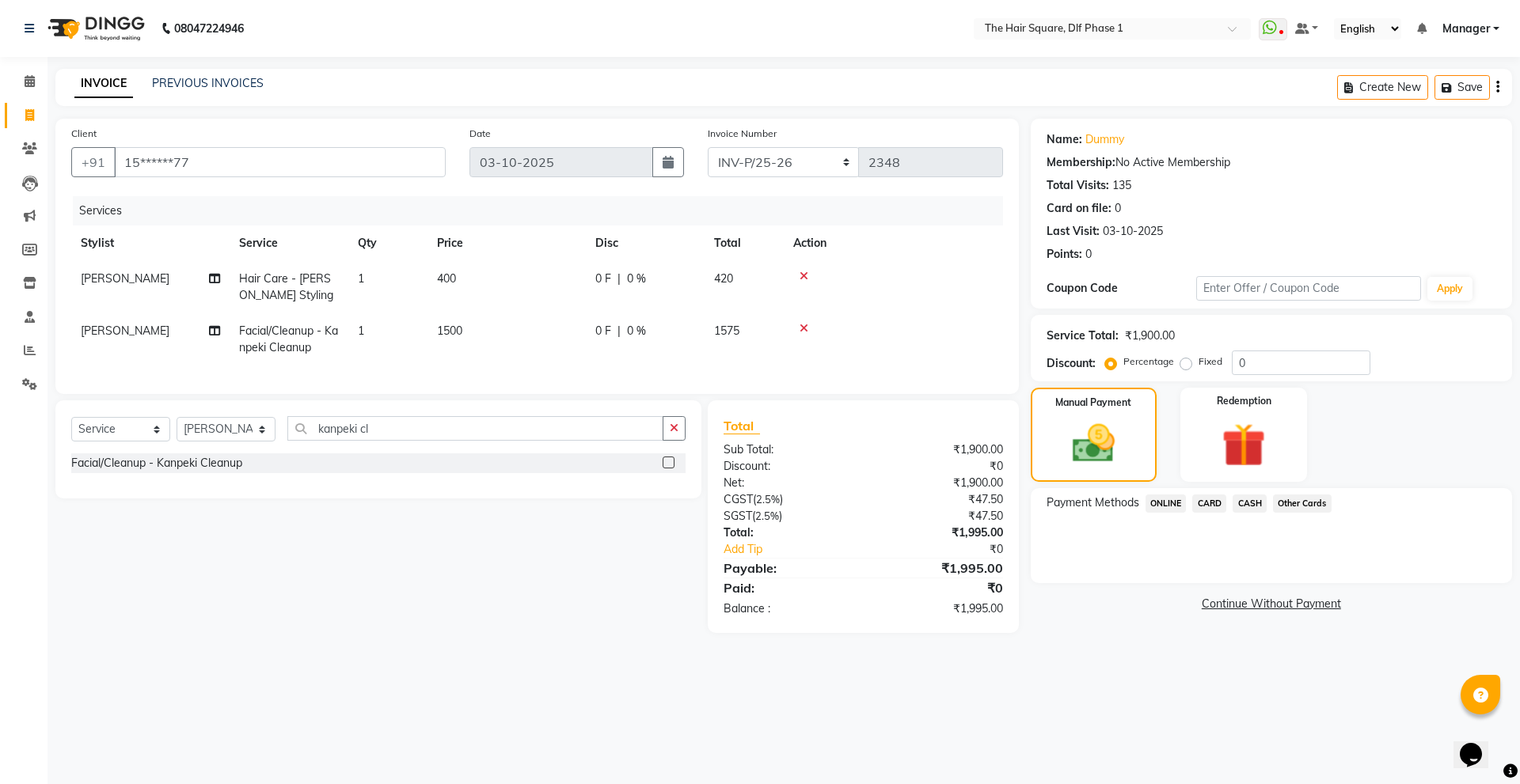
click at [1161, 500] on span "ONLINE" at bounding box center [1166, 503] width 41 height 18
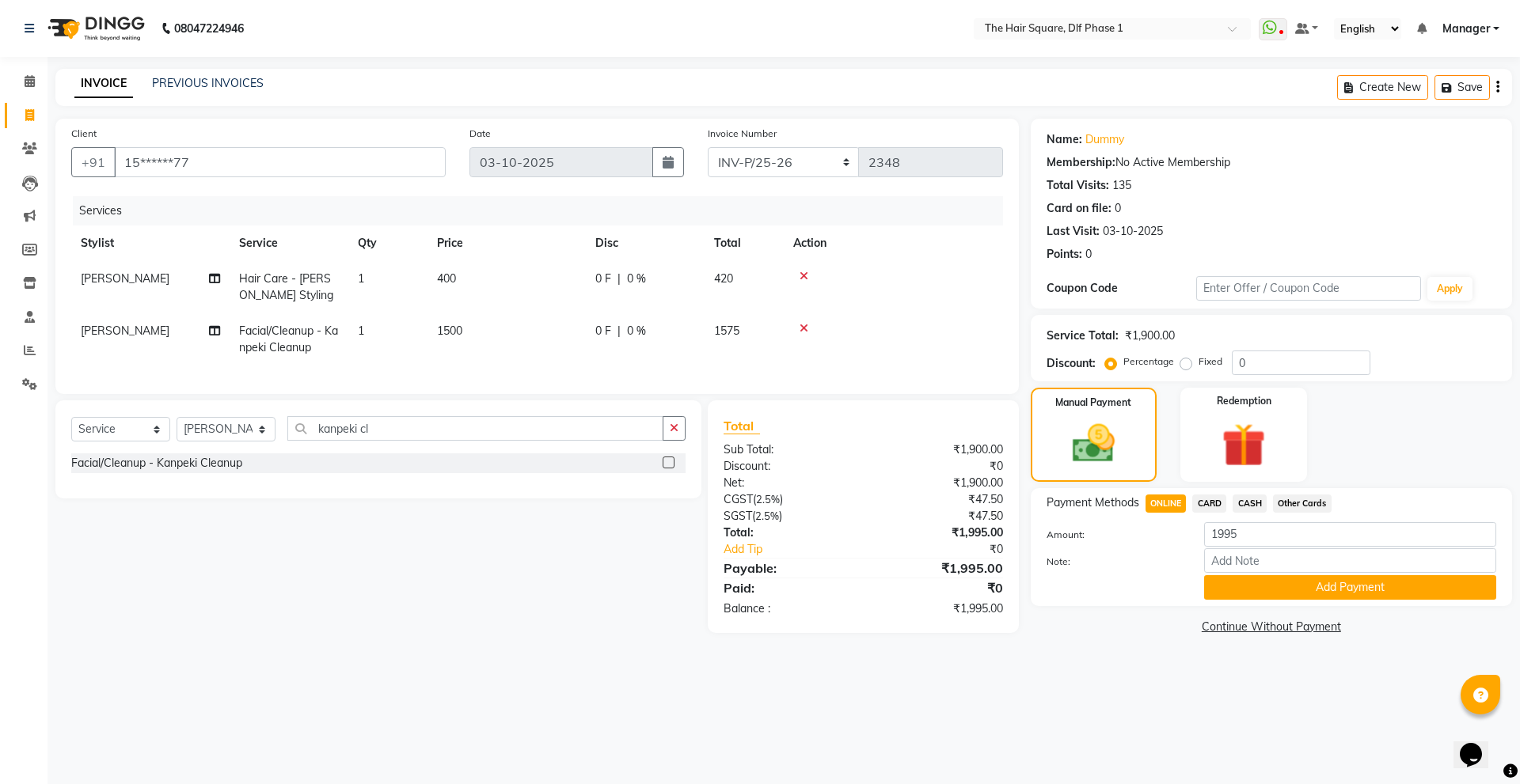
click at [1325, 601] on div "Payment Methods ONLINE CARD CASH Other Cards Amount: 1995 Note: Add Payment" at bounding box center [1271, 548] width 481 height 118
click at [1336, 587] on button "Add Payment" at bounding box center [1349, 587] width 292 height 25
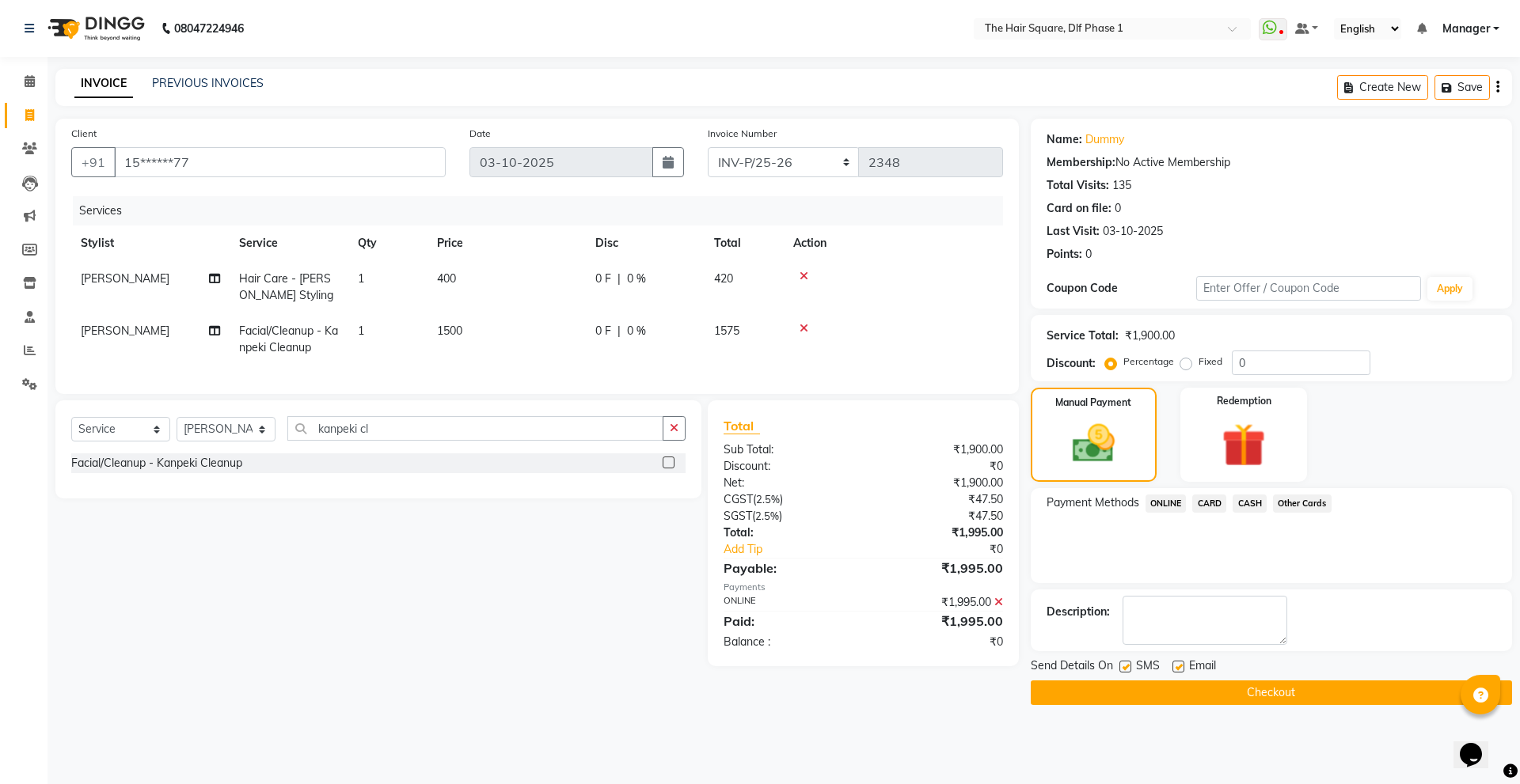
click at [1251, 692] on button "Checkout" at bounding box center [1271, 692] width 481 height 25
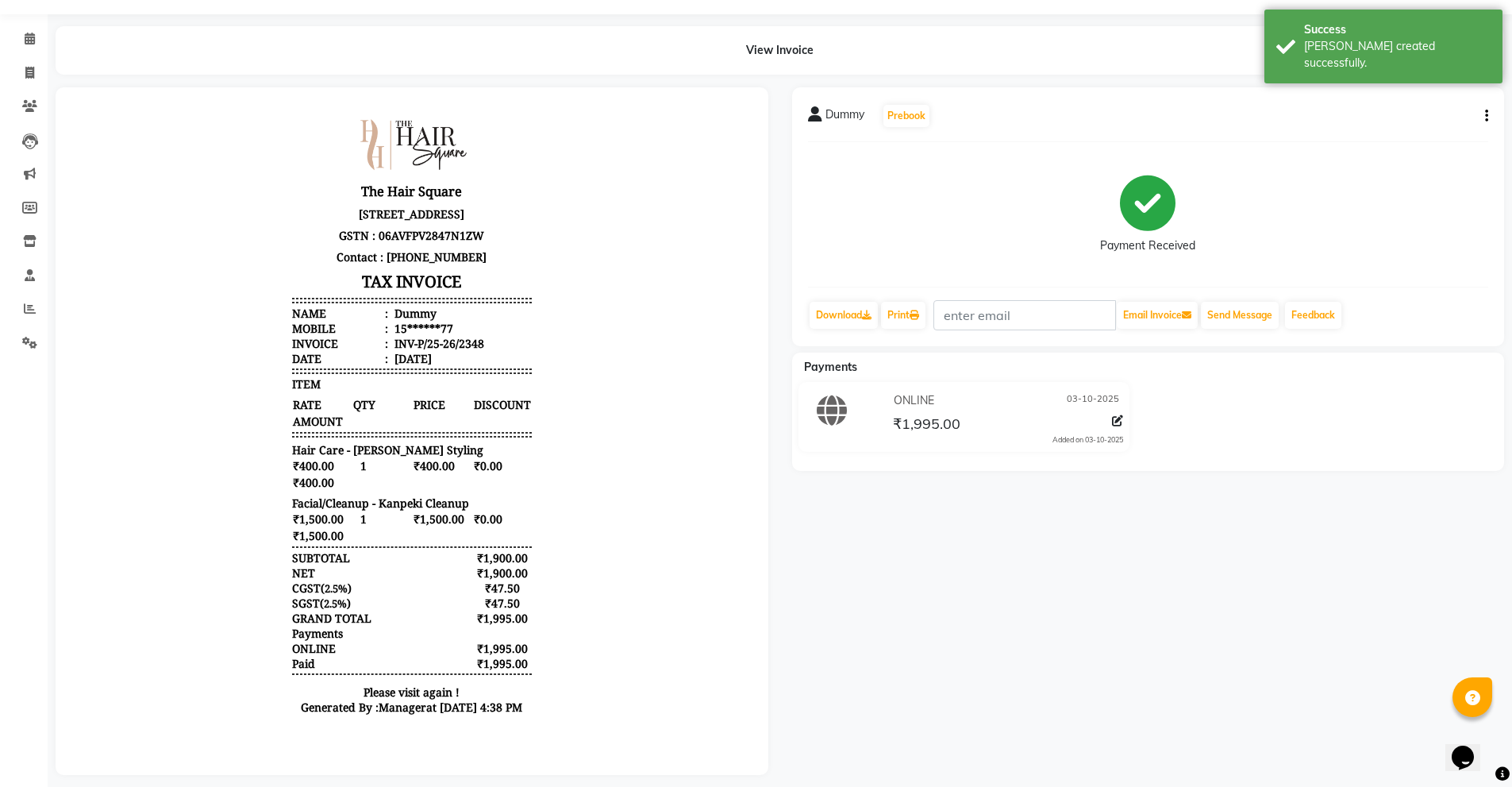
scroll to position [67, 0]
